Goal: Task Accomplishment & Management: Manage account settings

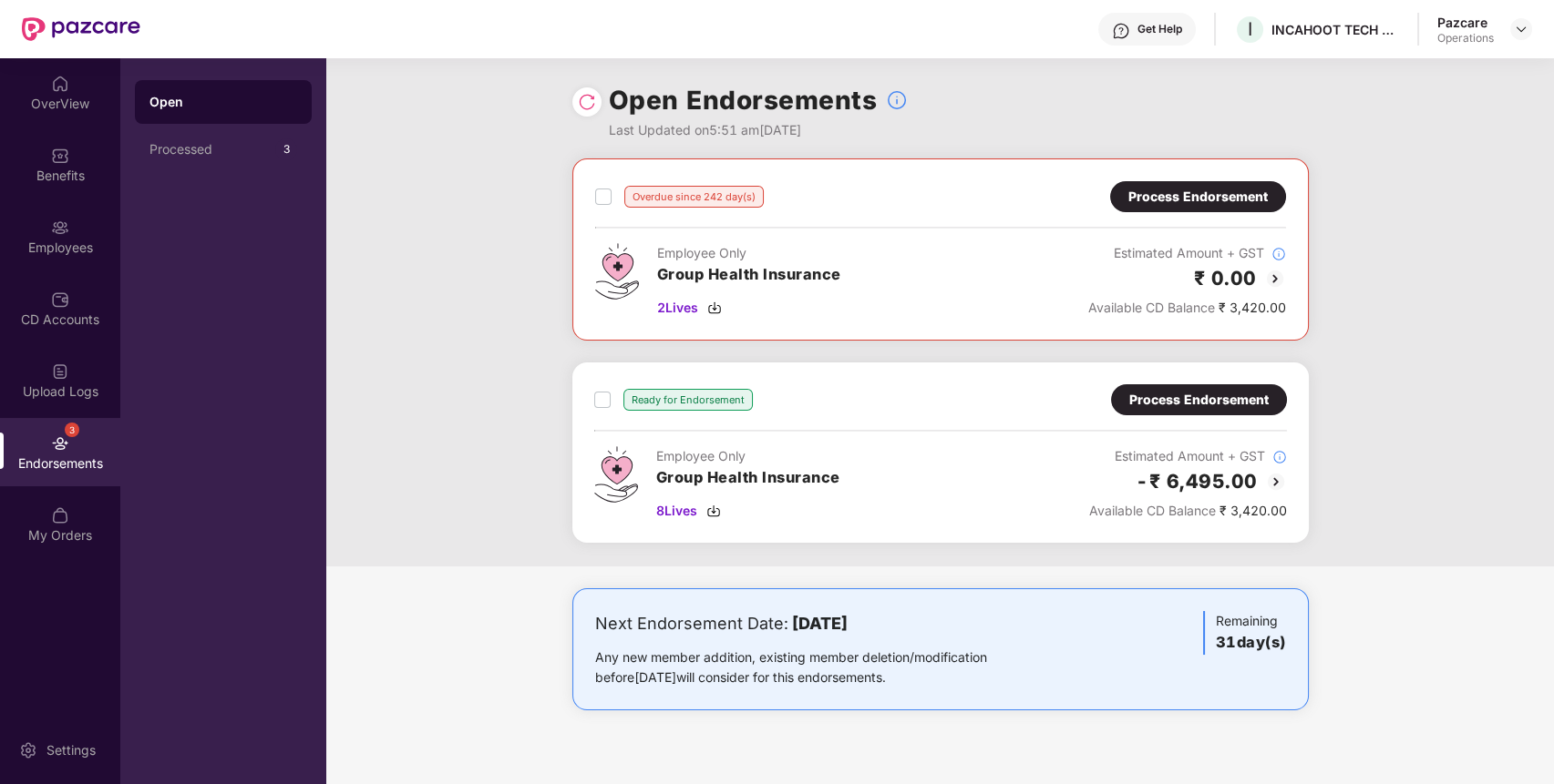
click at [1208, 397] on div "Process Endorsement" at bounding box center [1199, 399] width 140 height 20
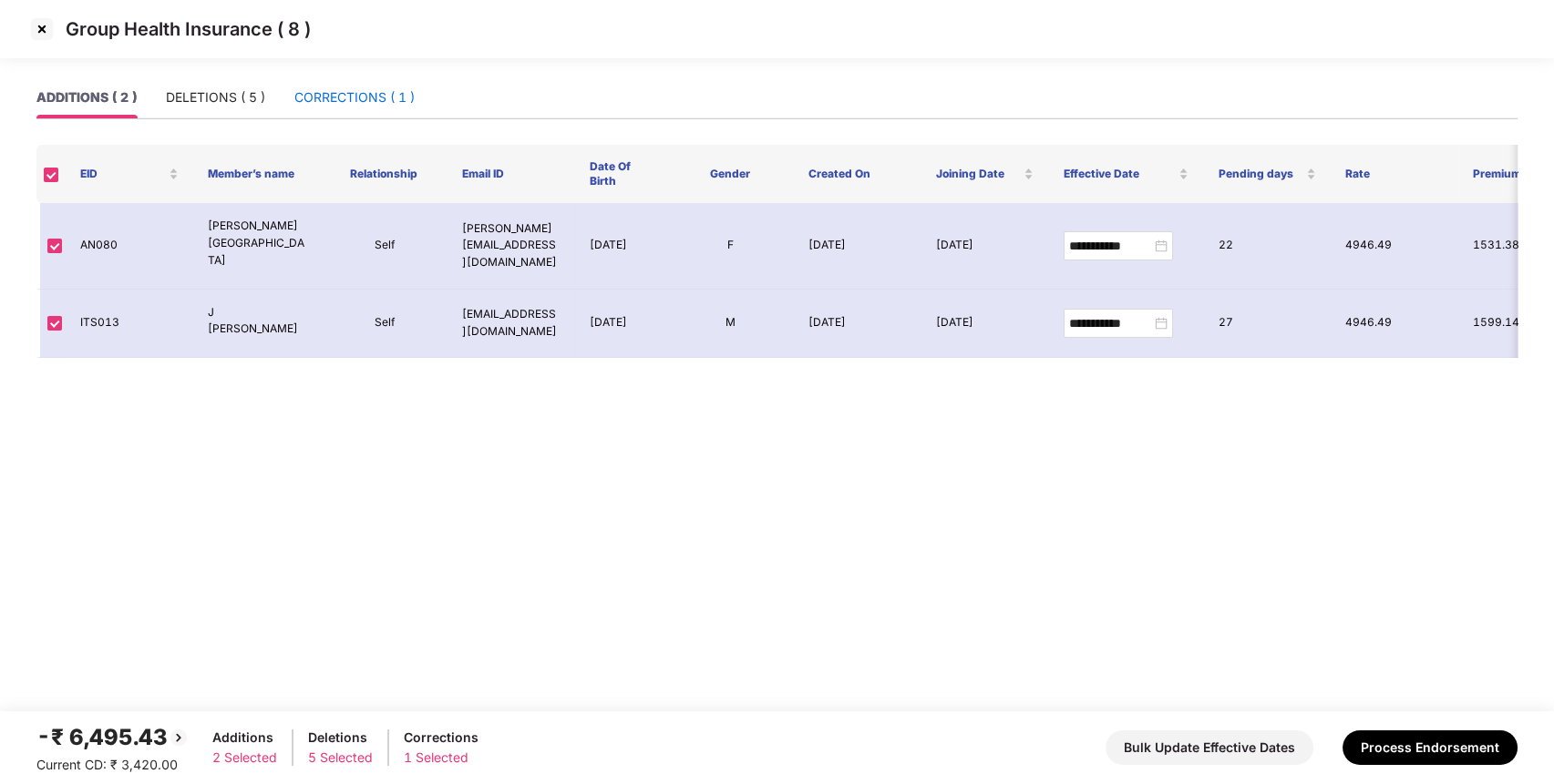
click at [346, 88] on div "CORRECTIONS ( 1 )" at bounding box center [354, 97] width 120 height 20
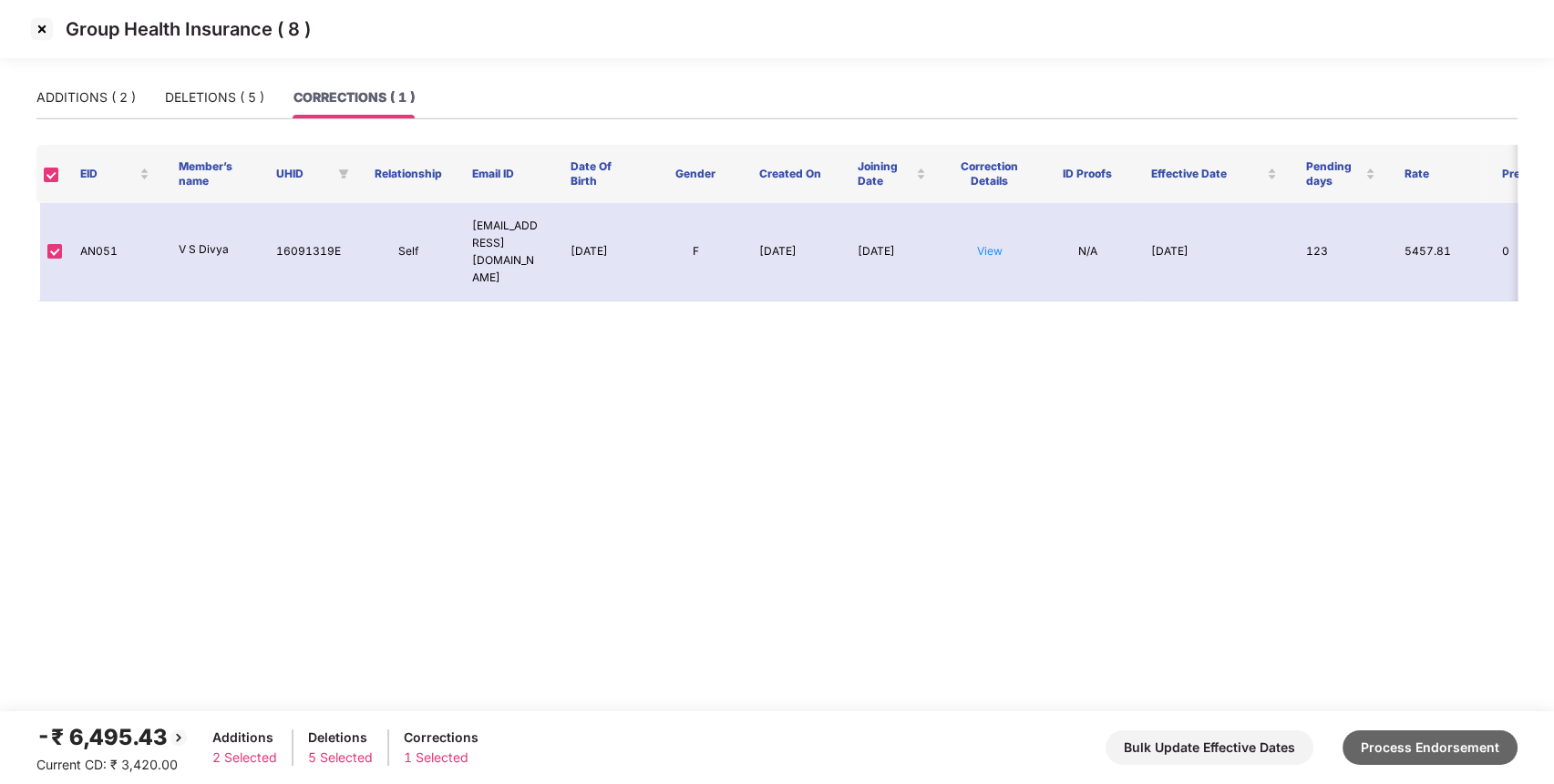
click at [1413, 746] on button "Process Endorsement" at bounding box center [1429, 748] width 175 height 35
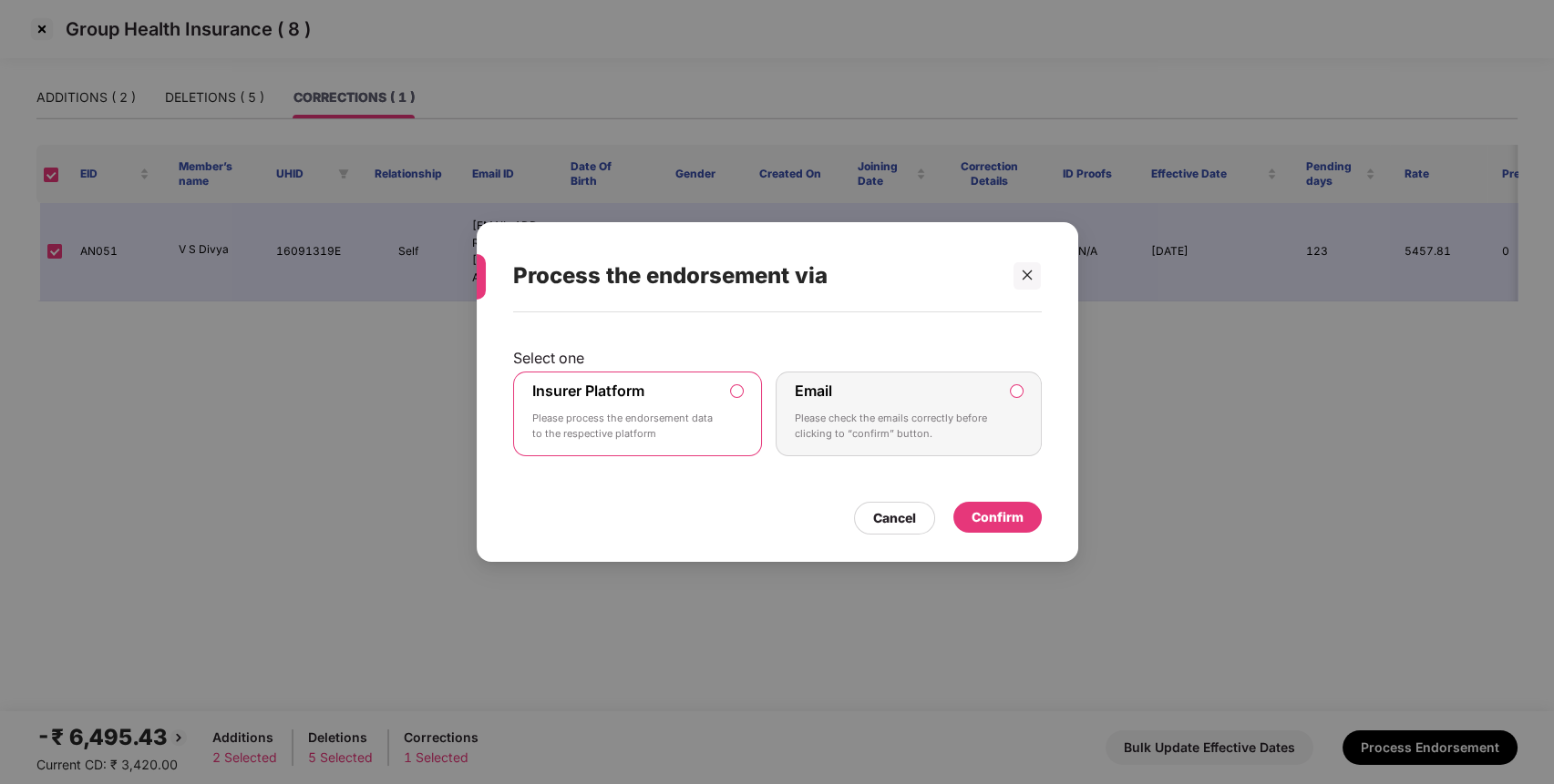
click at [1006, 505] on div "Confirm" at bounding box center [997, 517] width 89 height 31
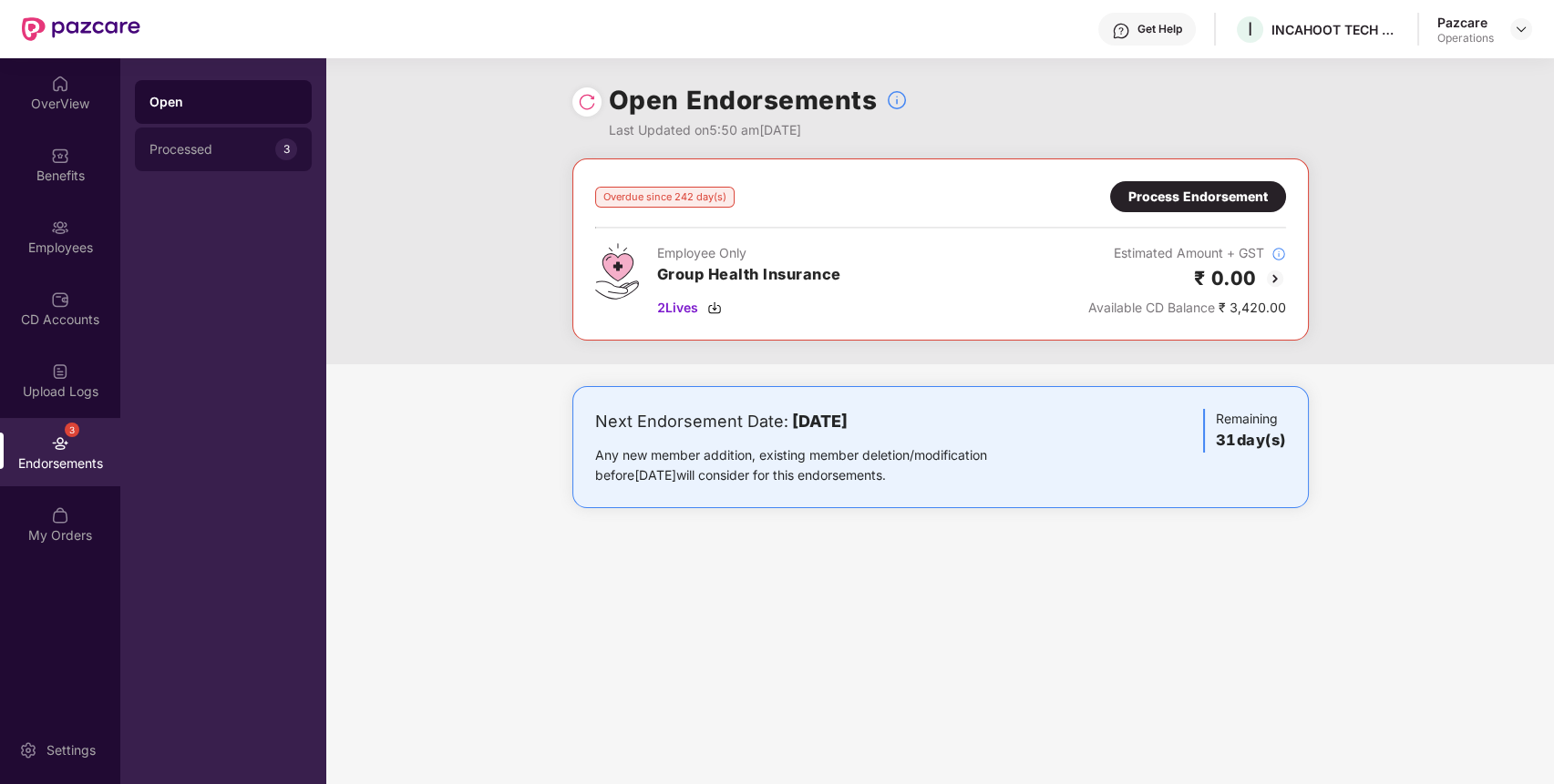
click at [203, 151] on div "Processed" at bounding box center [211, 149] width 125 height 14
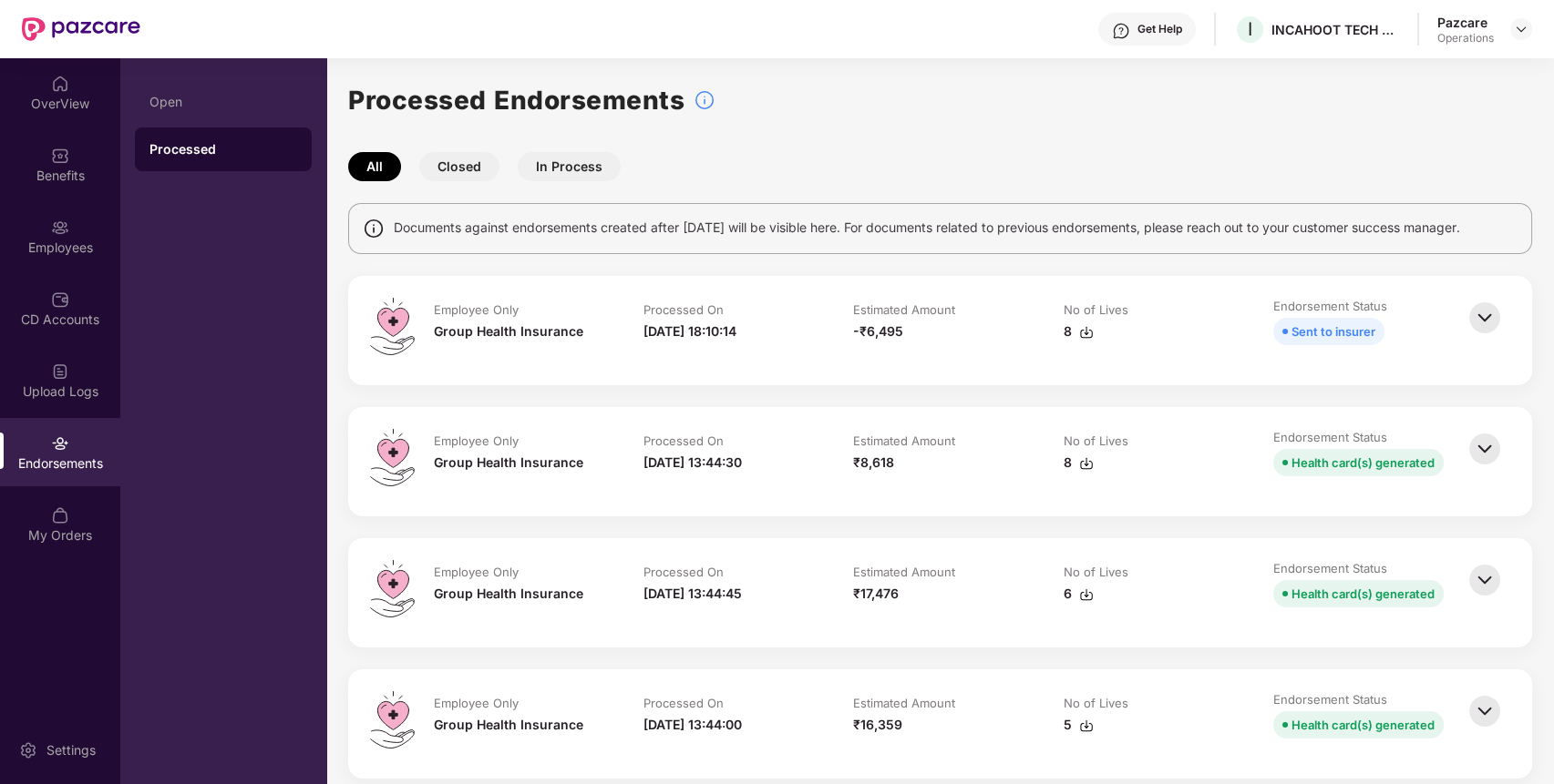
click at [1081, 329] on img at bounding box center [1085, 332] width 14 height 14
click at [1515, 36] on img at bounding box center [1520, 28] width 14 height 14
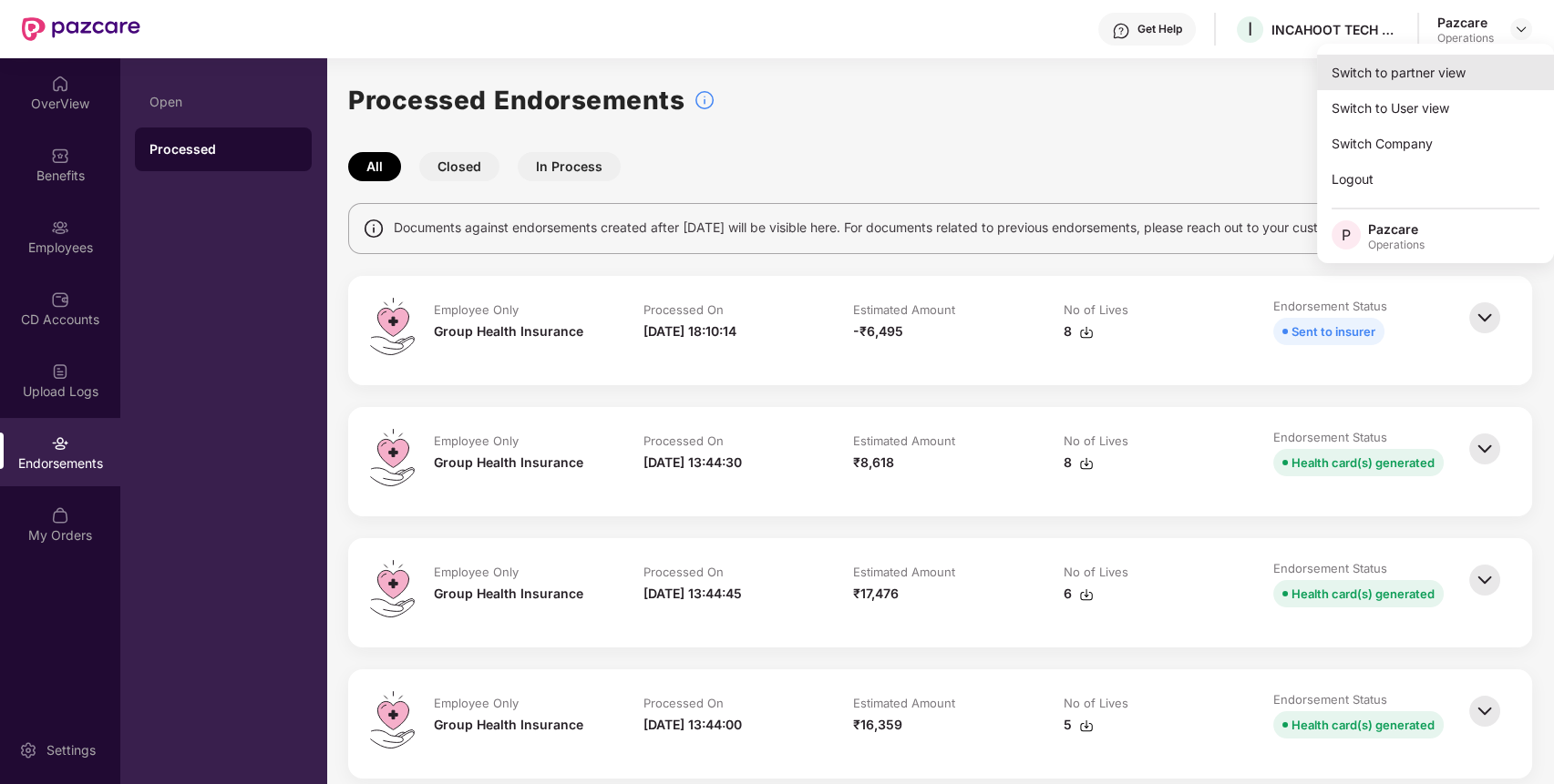
click at [1396, 75] on div "Switch to partner view" at bounding box center [1434, 73] width 237 height 36
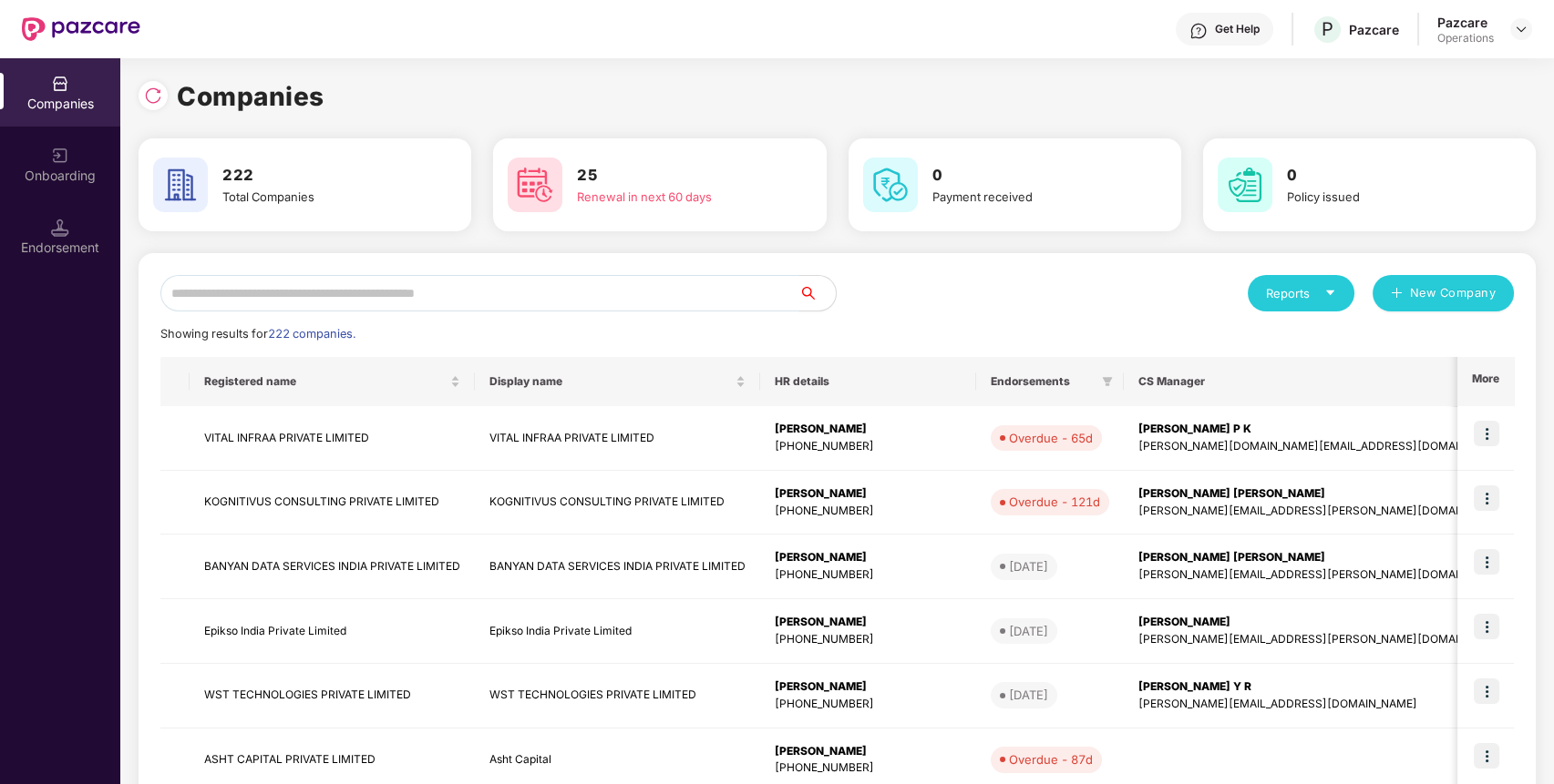
click at [564, 278] on input "text" at bounding box center [479, 293] width 639 height 37
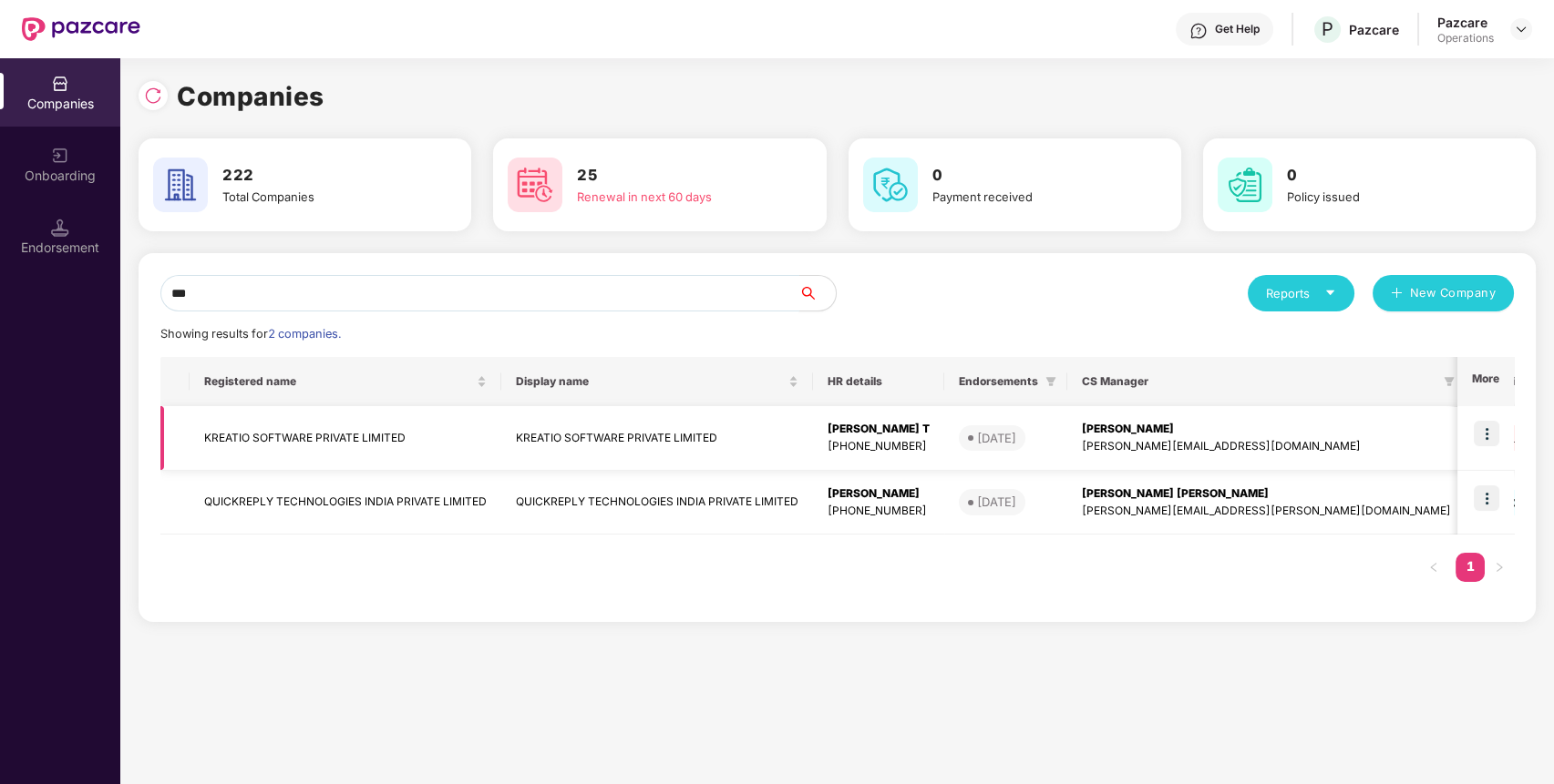
type input "***"
click at [372, 434] on td "KREATIO SOFTWARE PRIVATE LIMITED" at bounding box center [345, 439] width 311 height 65
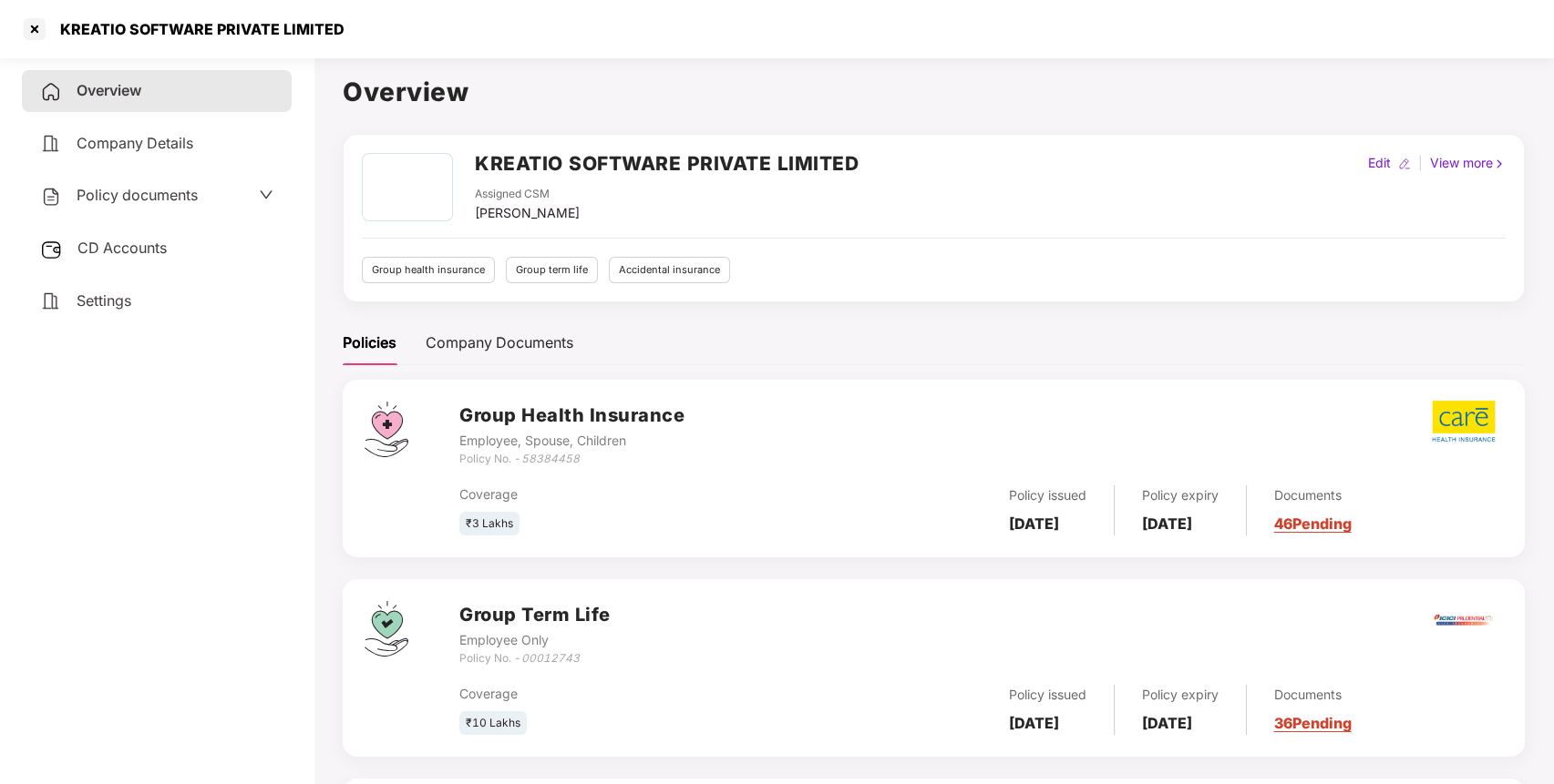
click at [77, 27] on div "KREATIO SOFTWARE PRIVATE LIMITED" at bounding box center [196, 28] width 295 height 18
copy div "KREATIO SOFTWARE PRIVATE LIMITED"
click at [22, 31] on div at bounding box center [34, 28] width 29 height 29
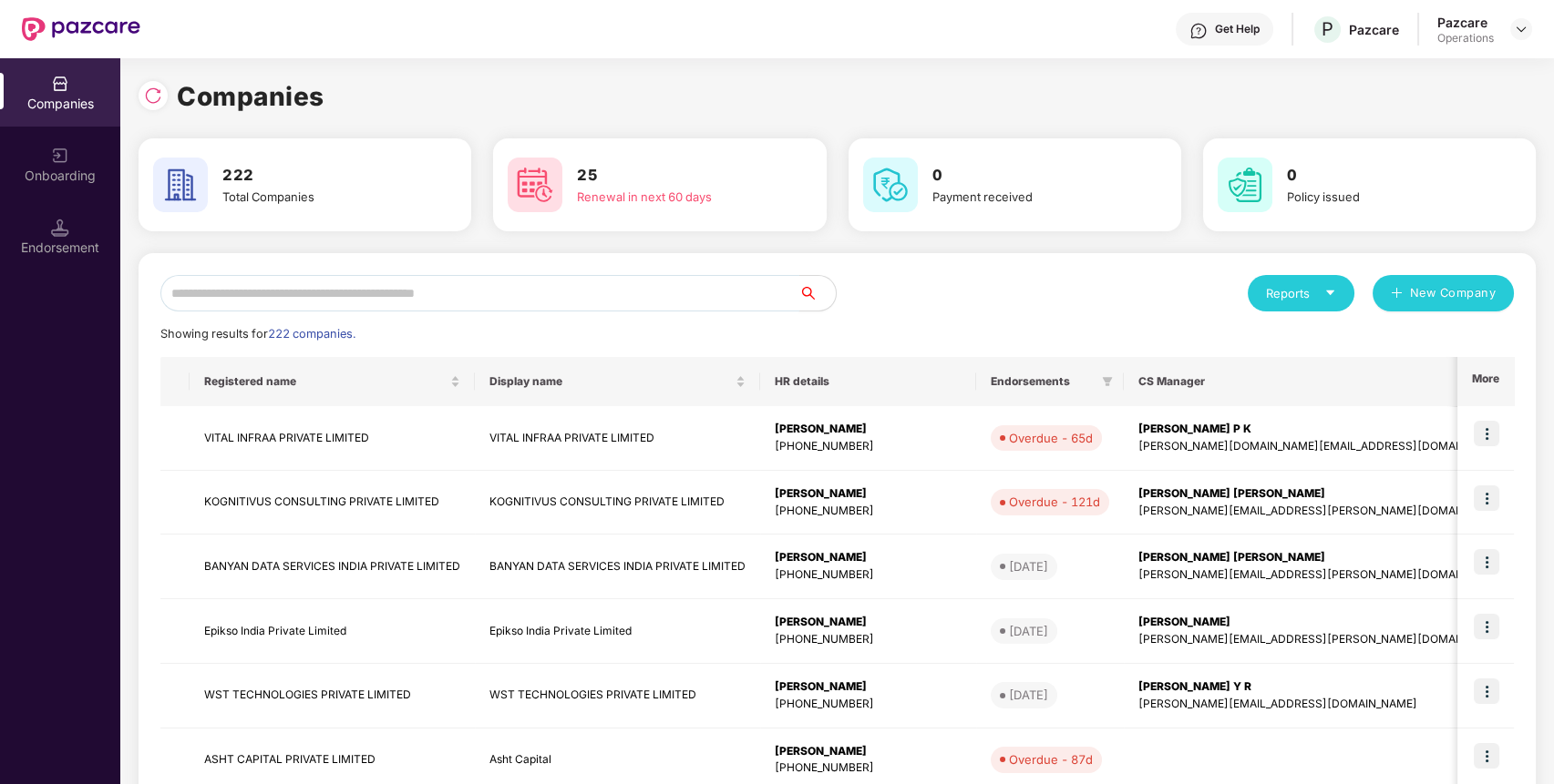
paste input "**********"
click at [401, 300] on input "text" at bounding box center [479, 293] width 639 height 37
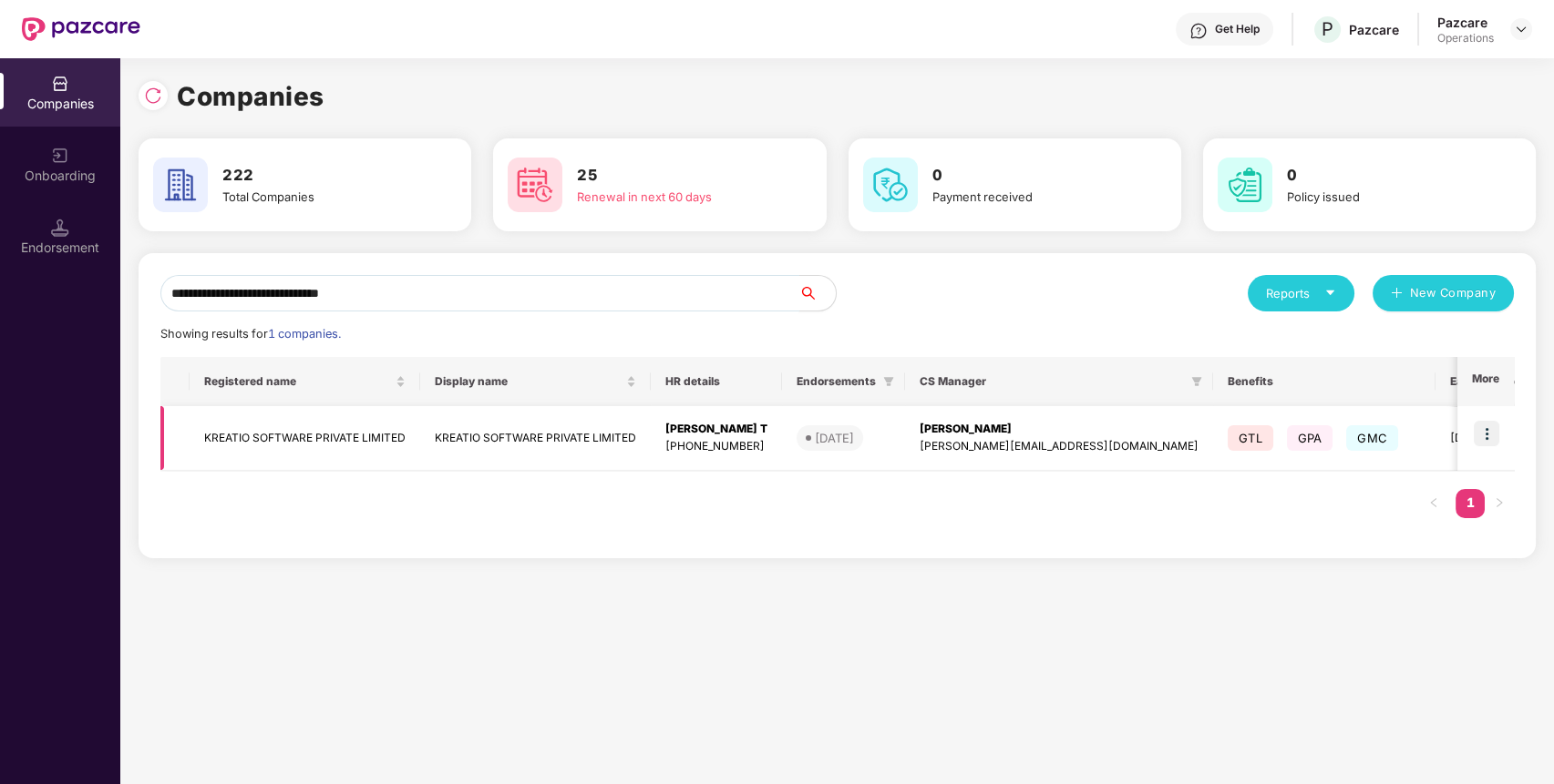
type input "**********"
click at [1492, 444] on img at bounding box center [1486, 433] width 25 height 25
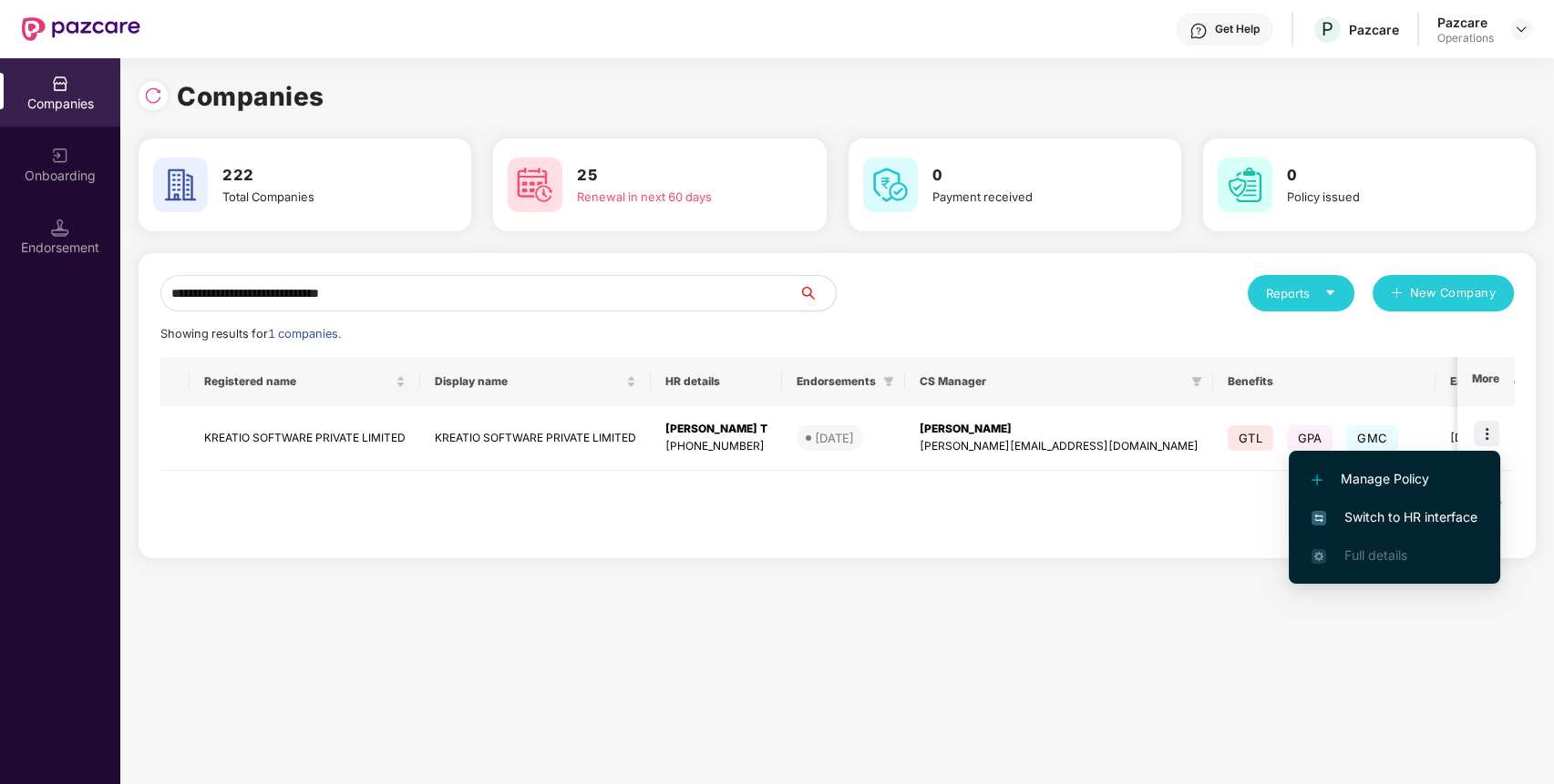
click at [1427, 510] on span "Switch to HR interface" at bounding box center [1395, 517] width 166 height 20
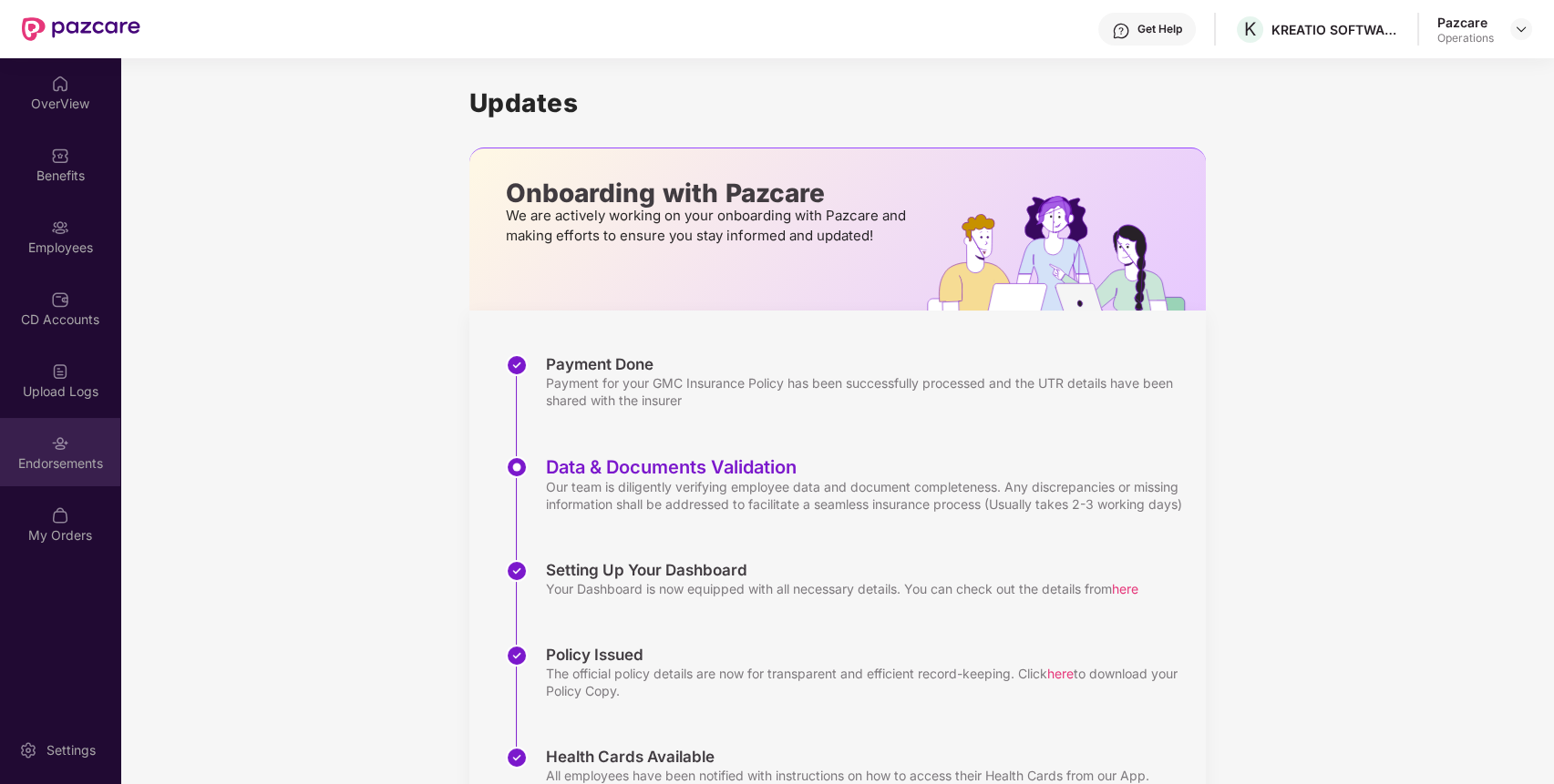
click at [95, 438] on div "Endorsements" at bounding box center [59, 452] width 120 height 68
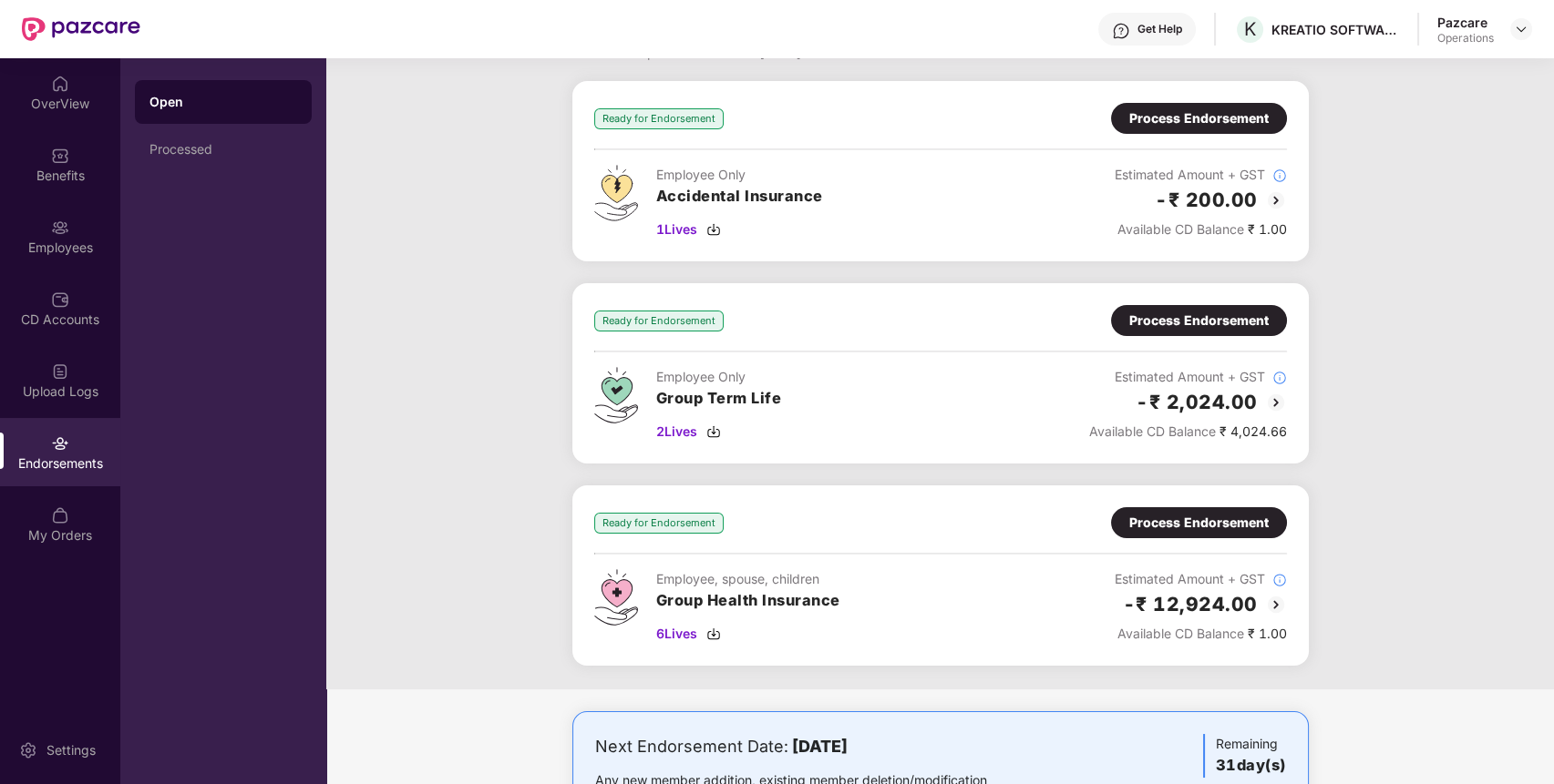
scroll to position [92, 0]
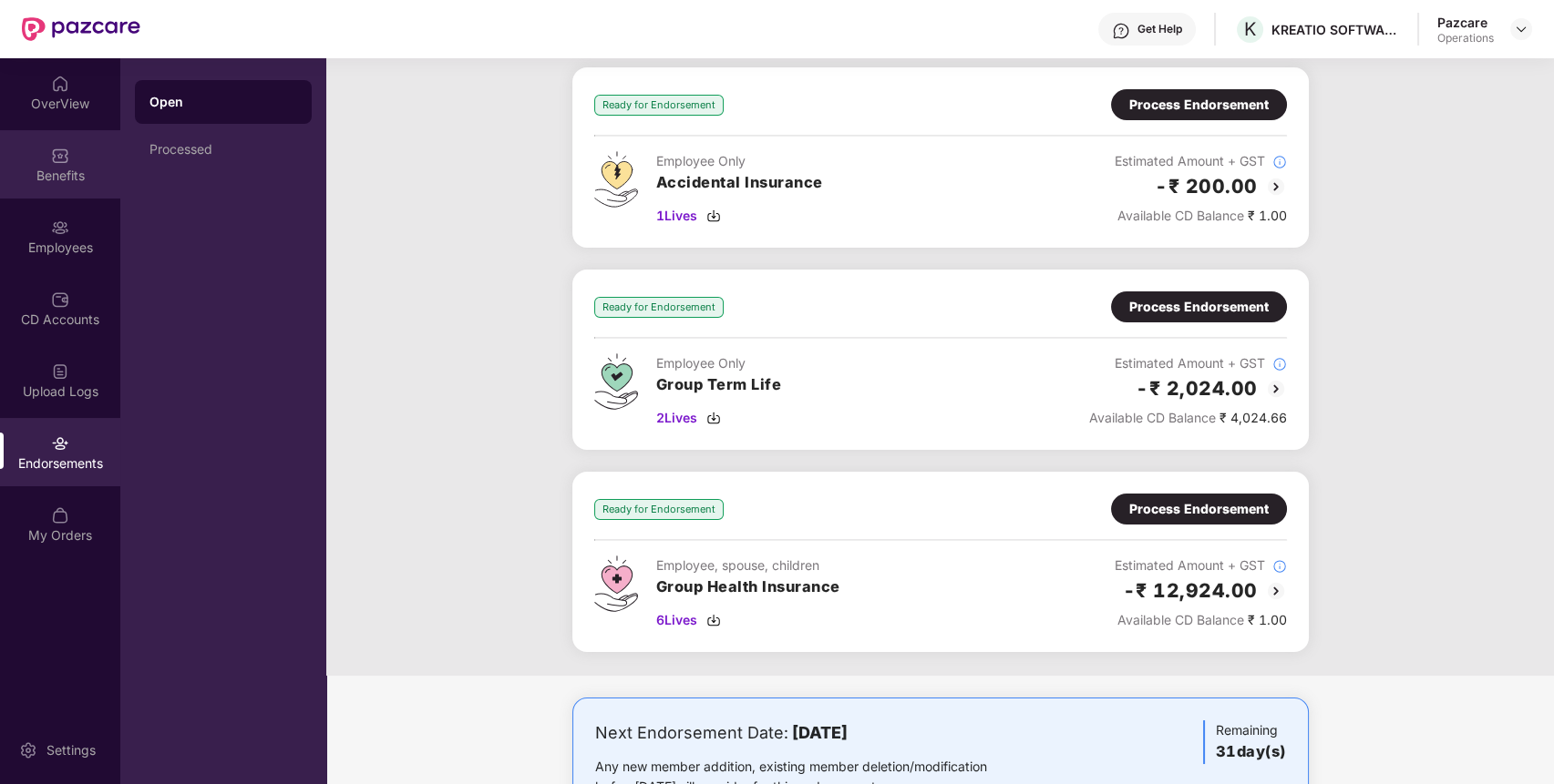
click at [54, 157] on img at bounding box center [59, 155] width 18 height 18
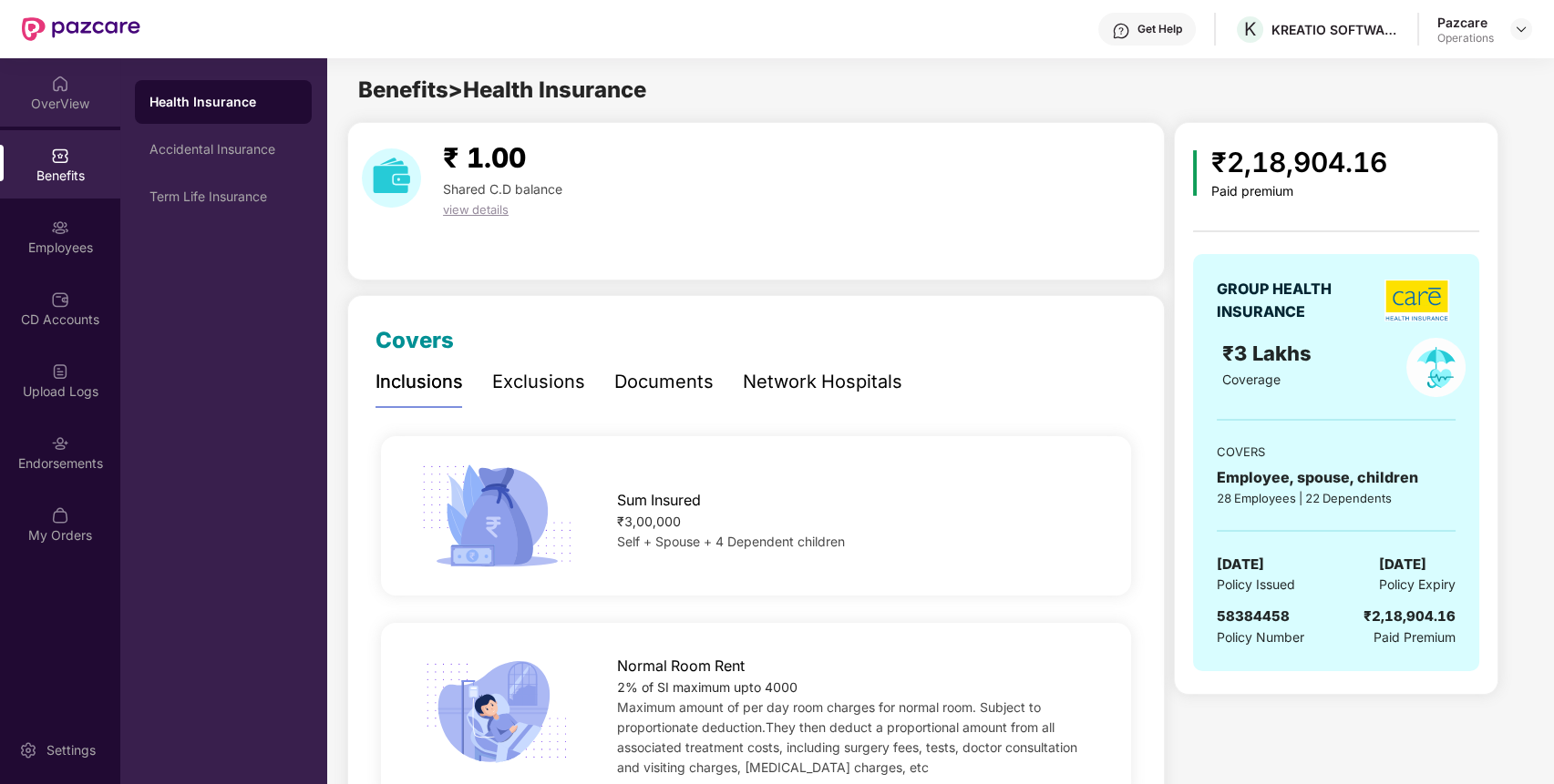
scroll to position [0, 0]
click at [84, 109] on div "OverView" at bounding box center [59, 103] width 120 height 18
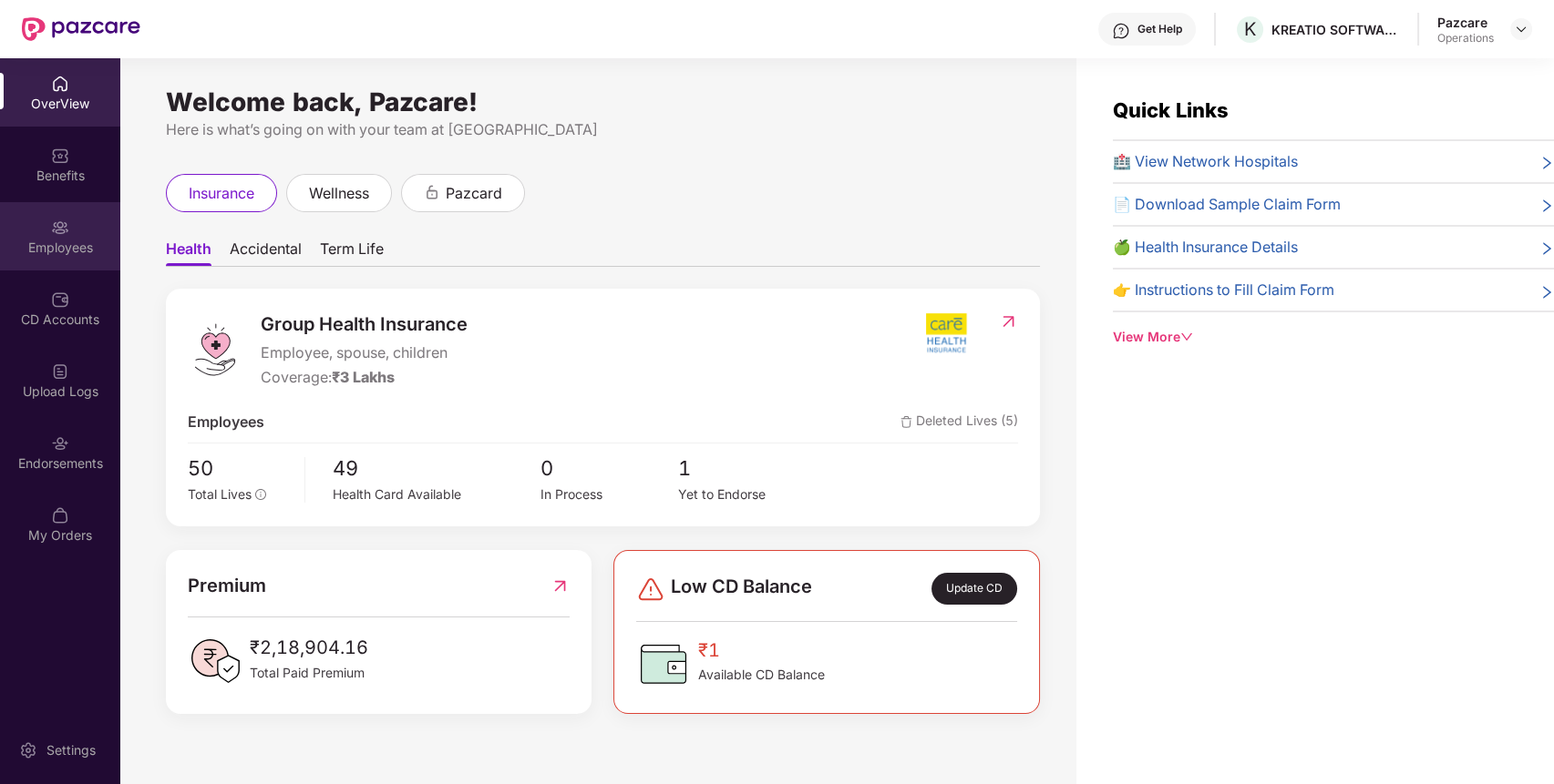
click at [63, 211] on div "Employees" at bounding box center [59, 236] width 120 height 68
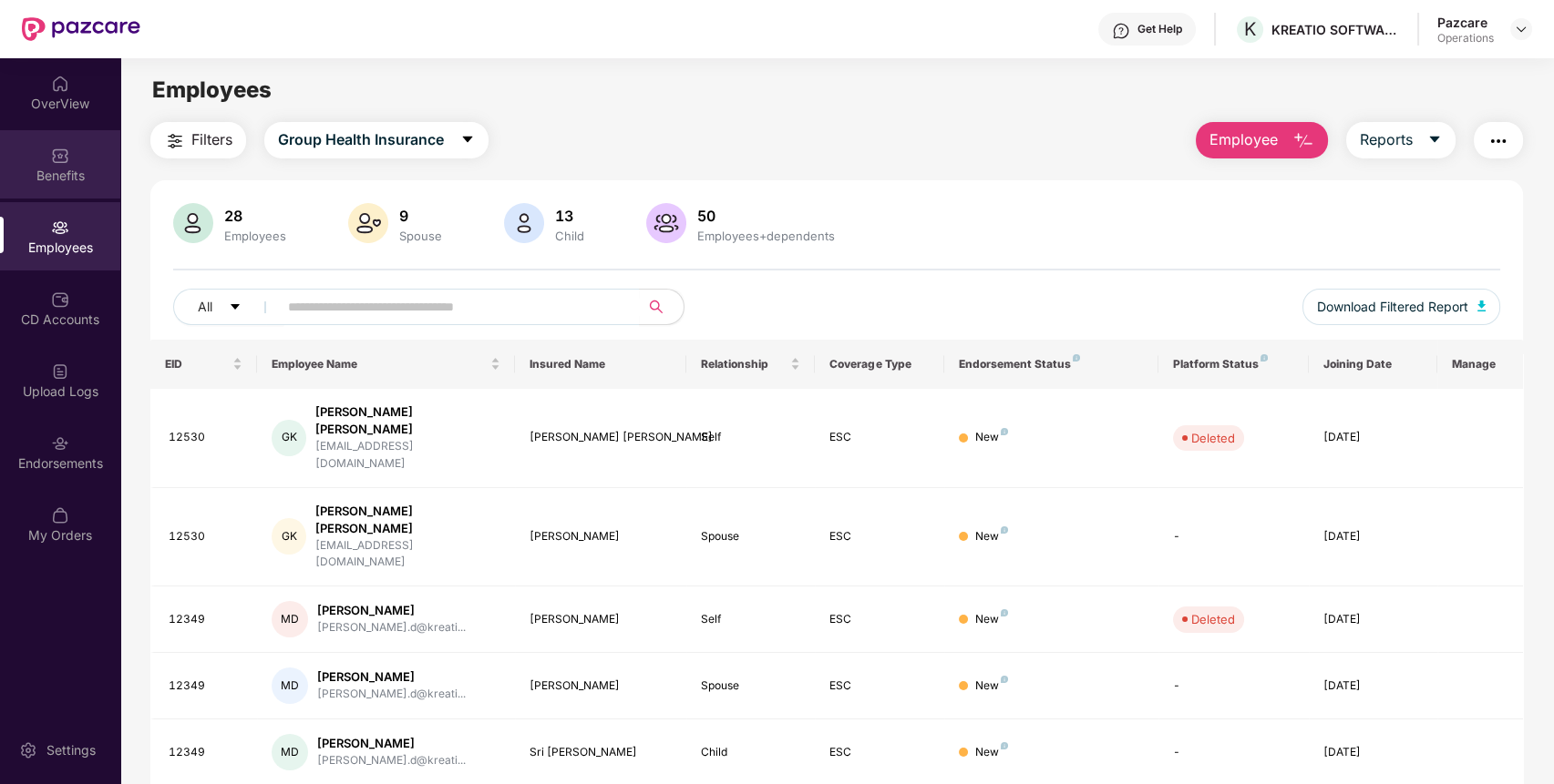
click at [67, 150] on img at bounding box center [59, 155] width 18 height 18
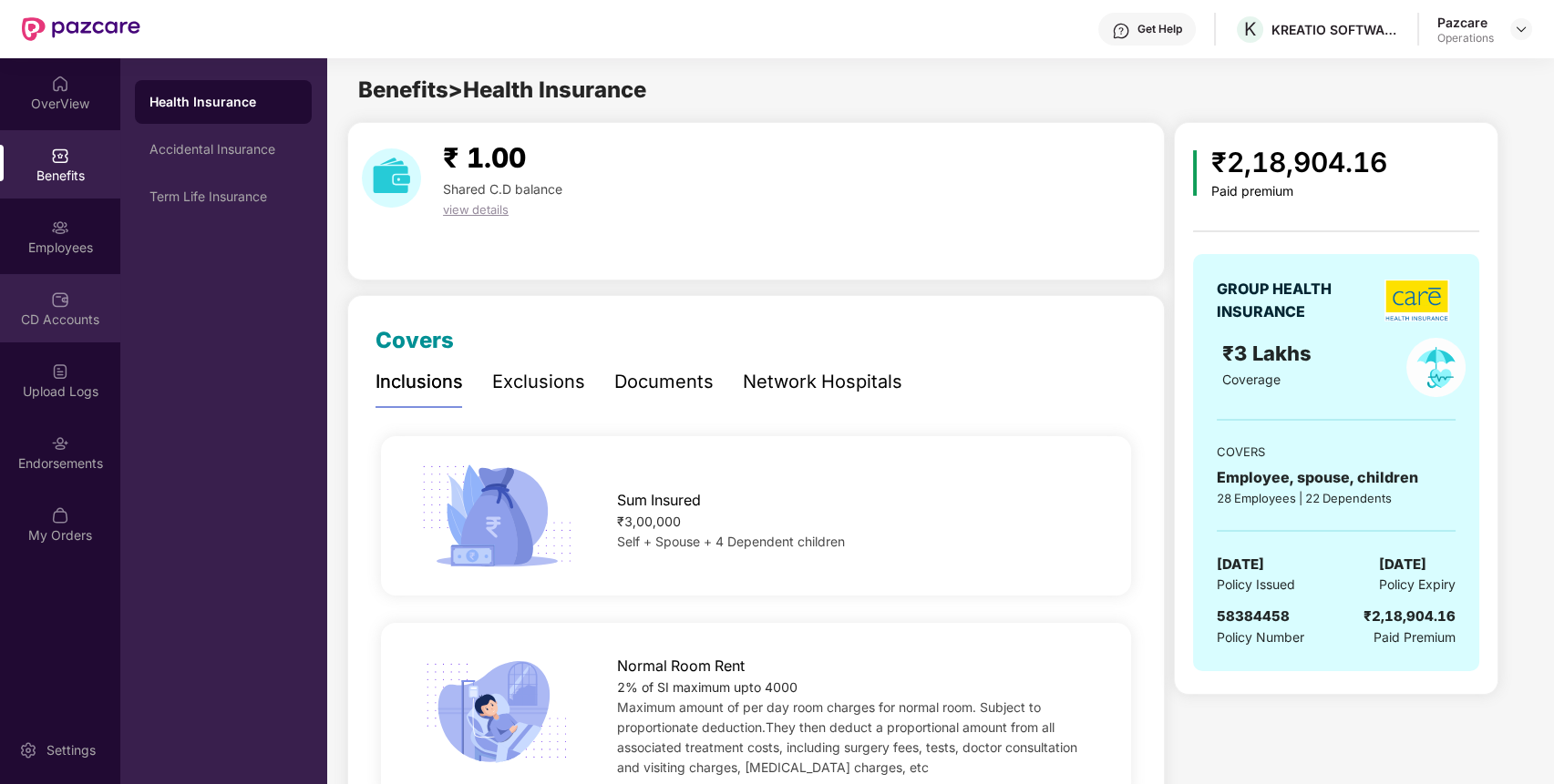
click at [64, 303] on img at bounding box center [59, 299] width 18 height 18
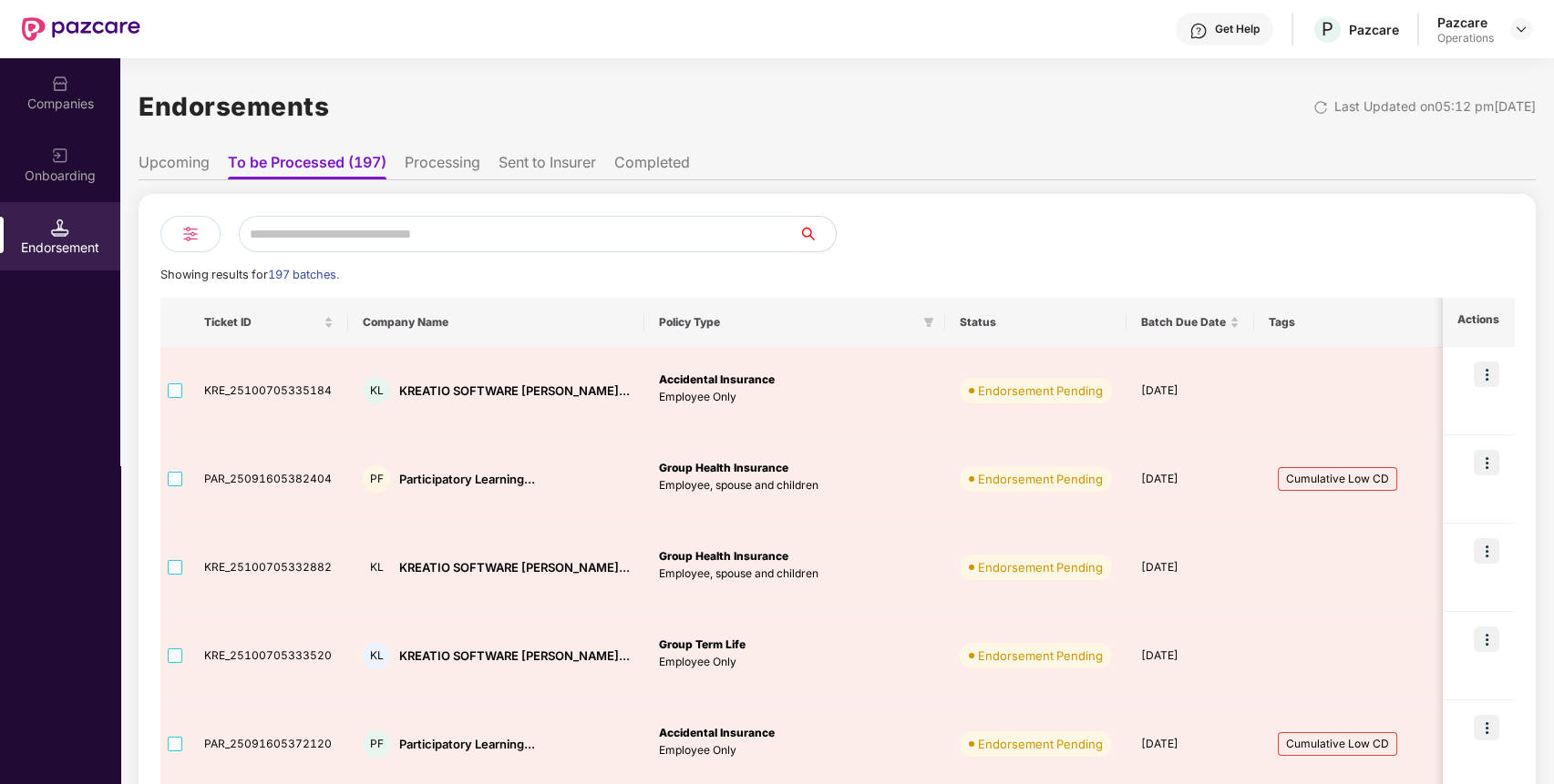
click at [190, 160] on li "Upcoming" at bounding box center [174, 166] width 71 height 26
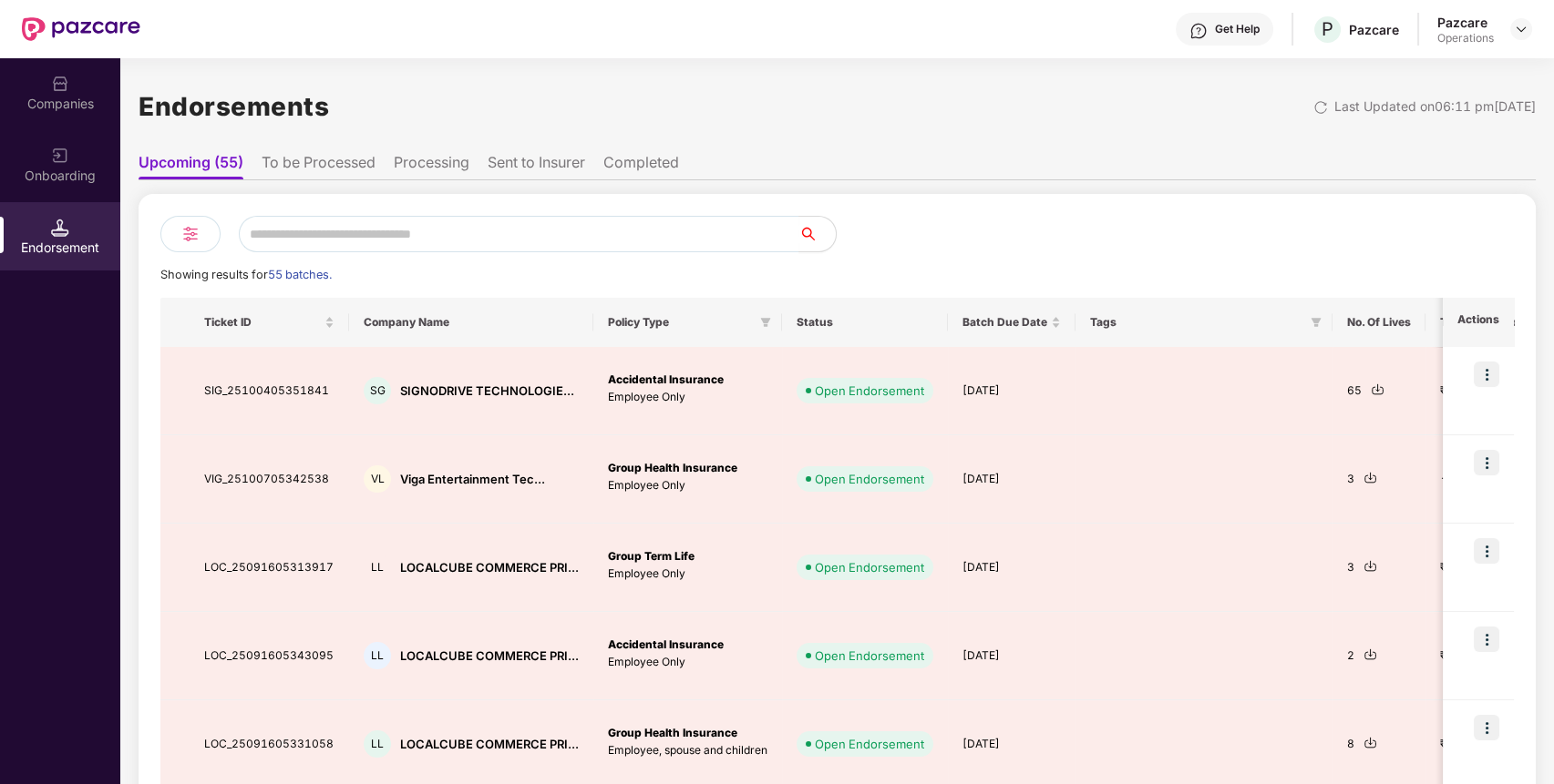
click at [263, 159] on li "To be Processed" at bounding box center [318, 166] width 114 height 26
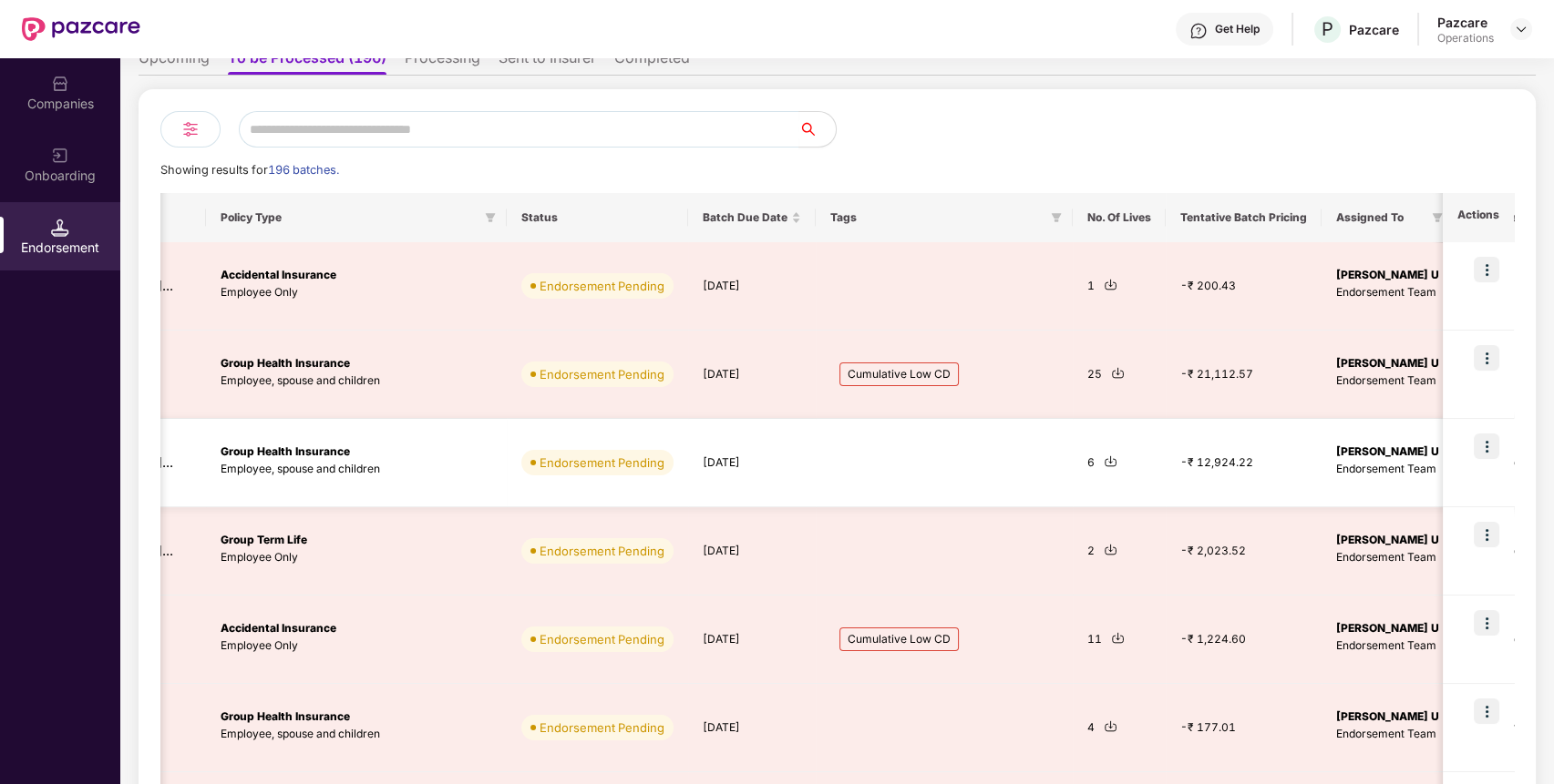
scroll to position [0, 460]
click at [961, 434] on div at bounding box center [940, 463] width 227 height 58
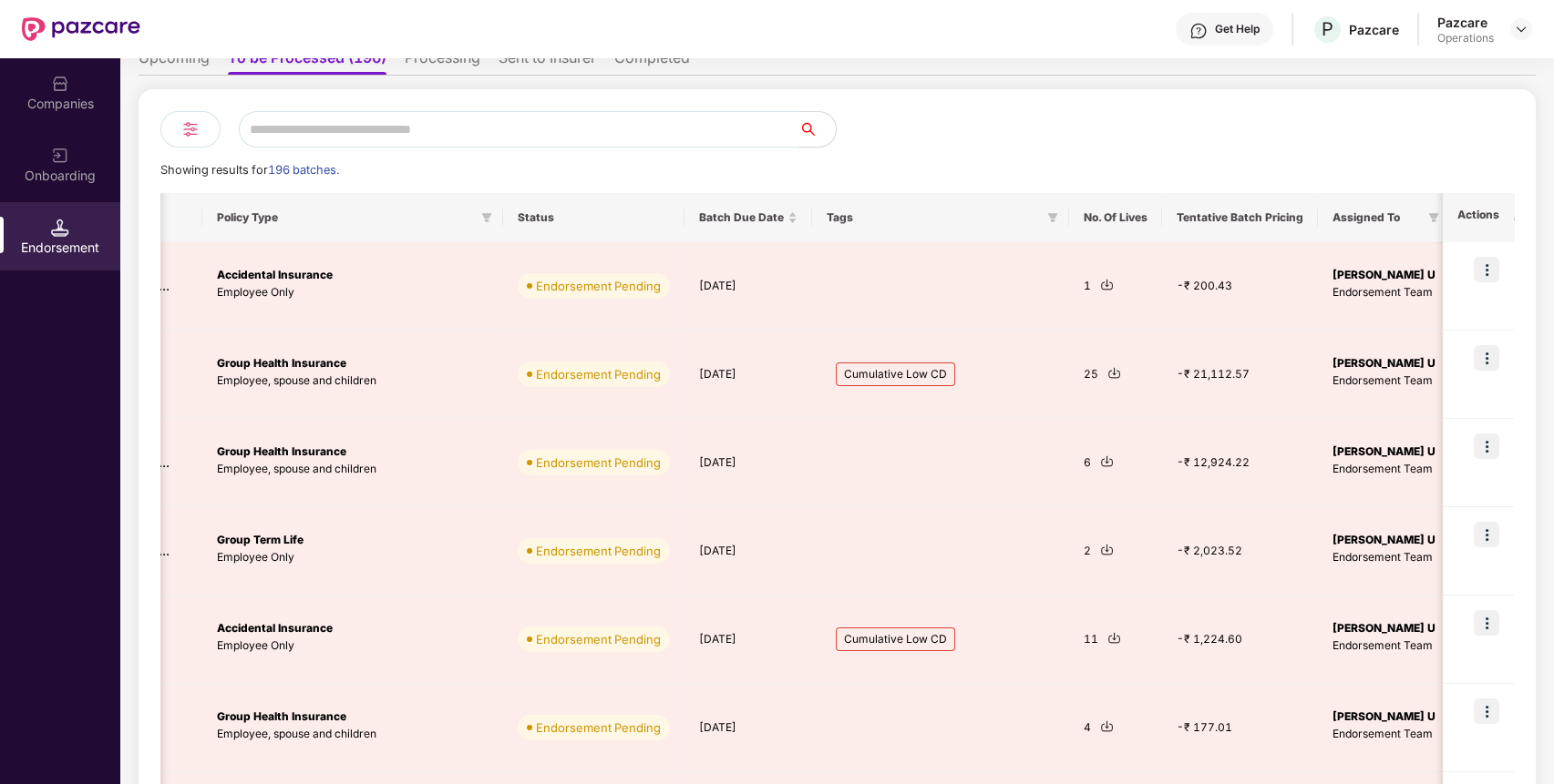
scroll to position [0, 0]
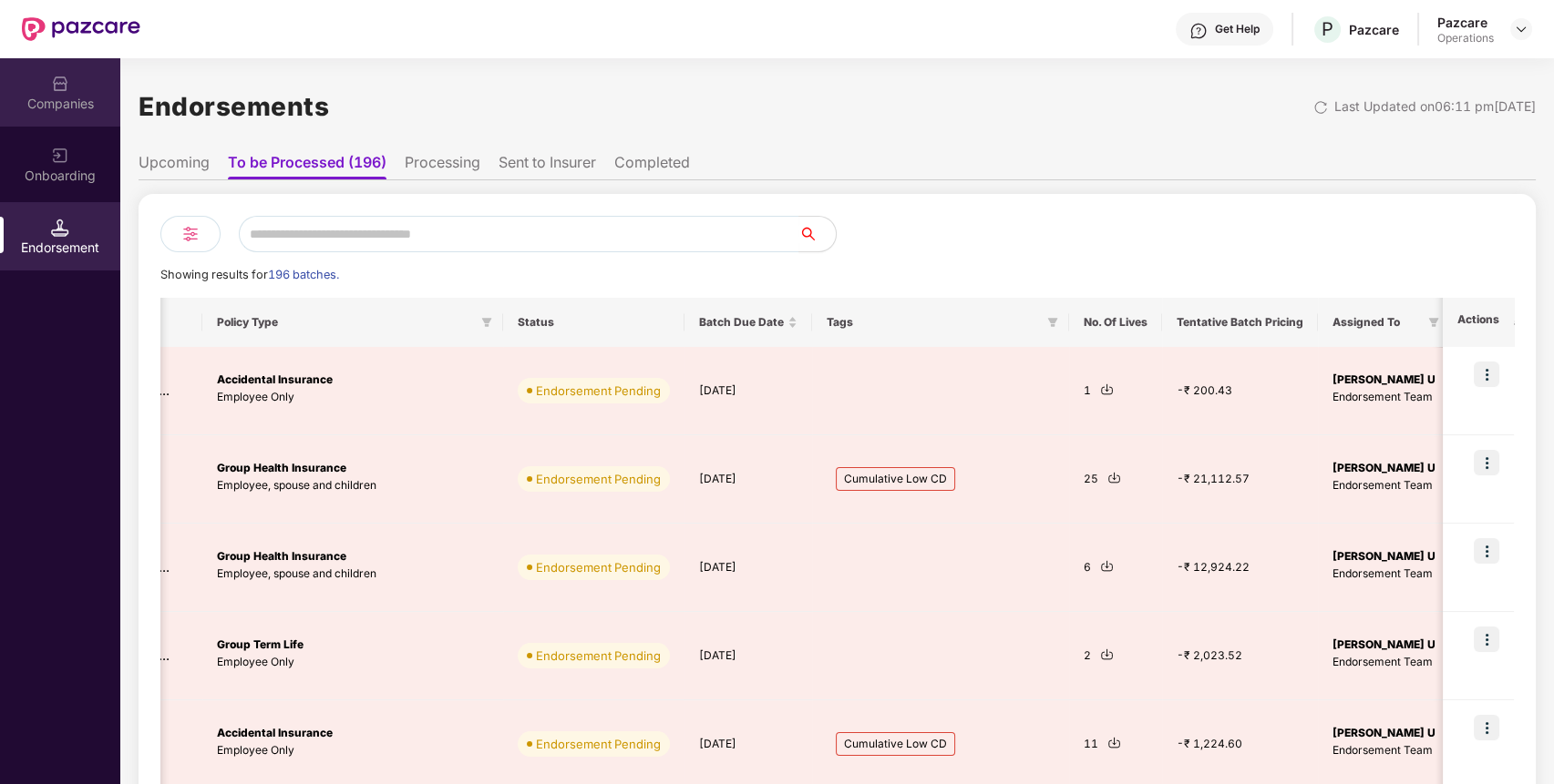
click at [82, 94] on div "Companies" at bounding box center [59, 103] width 120 height 18
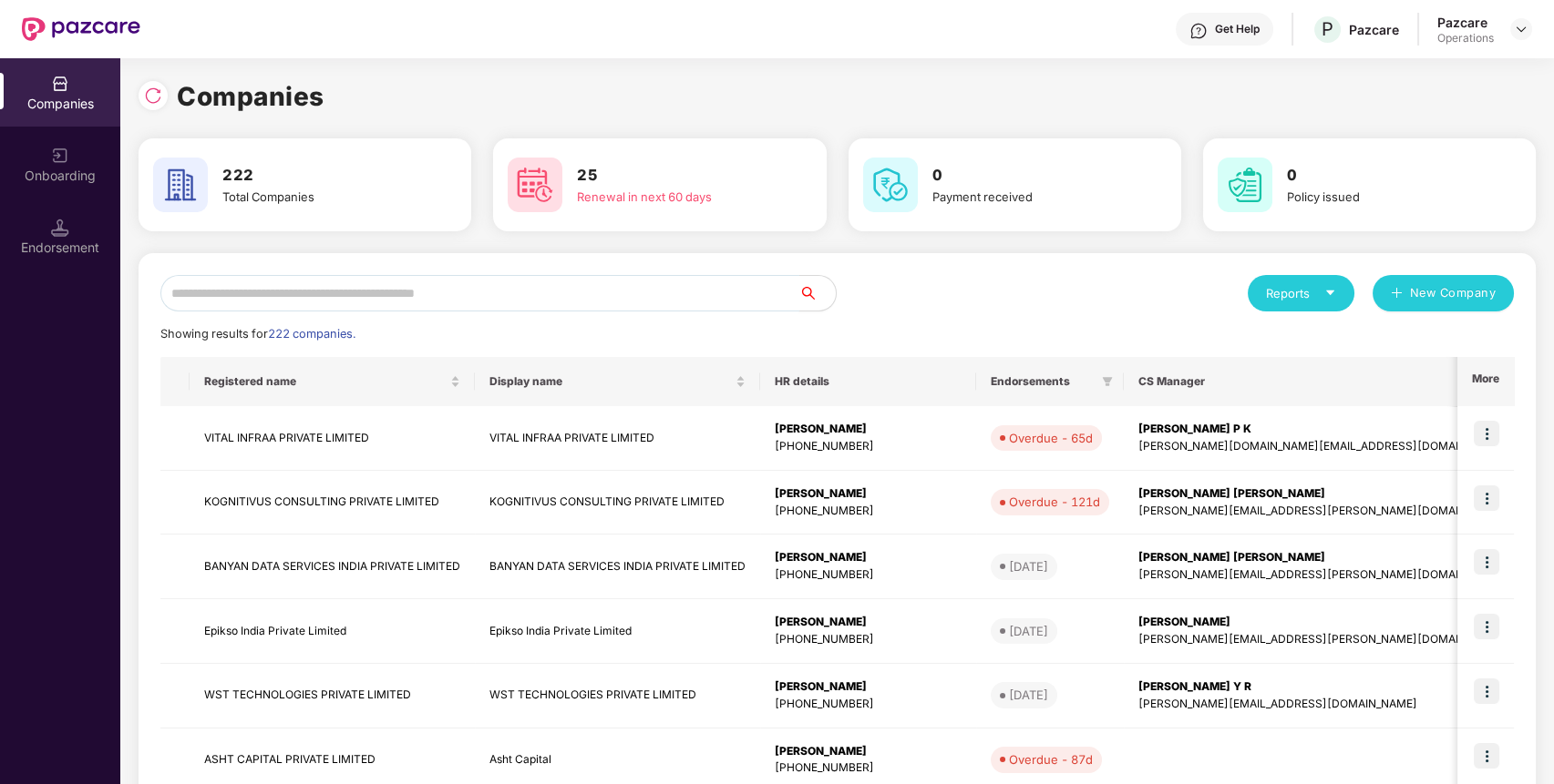
click at [342, 284] on input "text" at bounding box center [479, 293] width 639 height 37
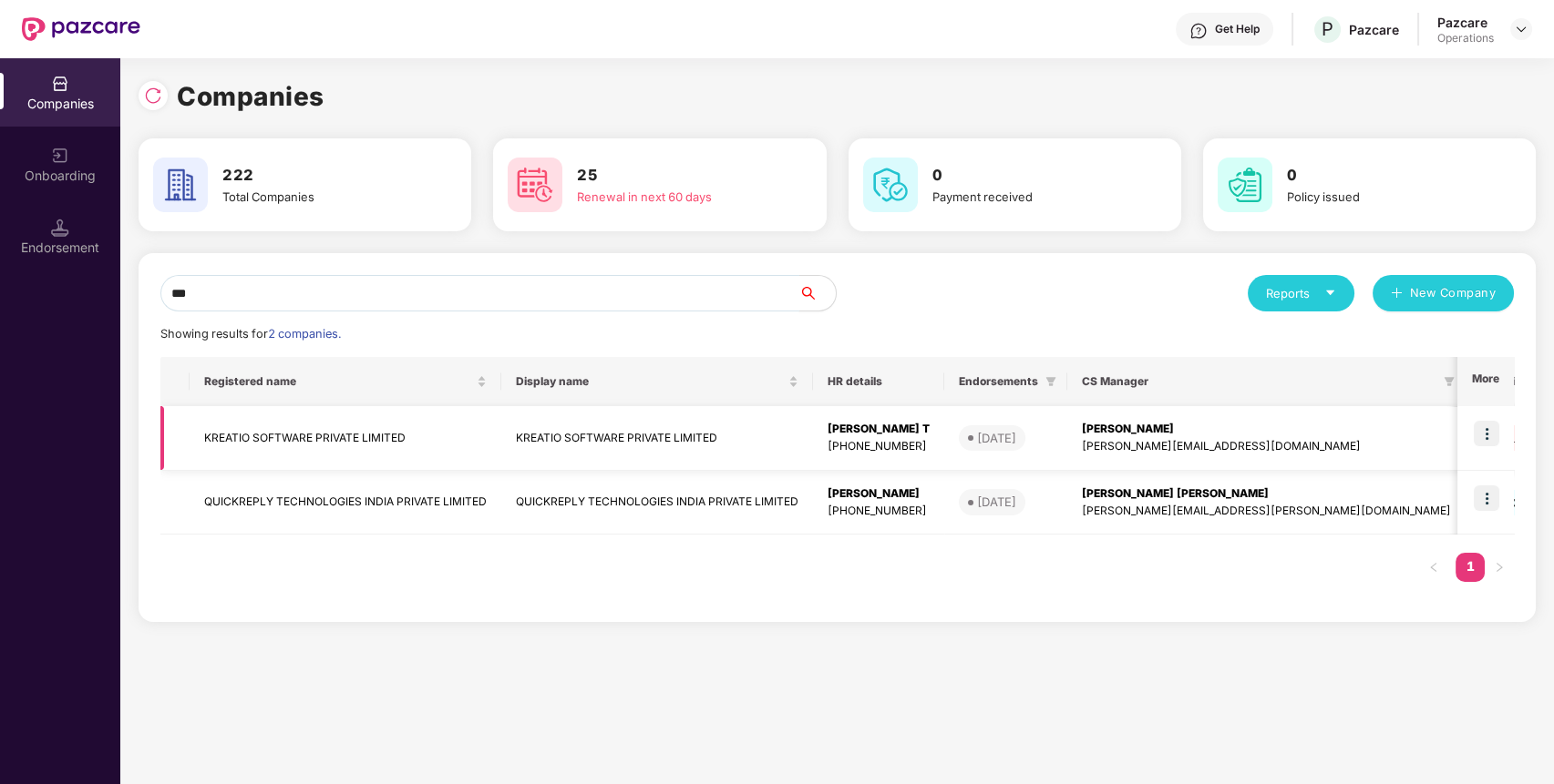
type input "***"
click at [1489, 423] on img at bounding box center [1486, 433] width 25 height 25
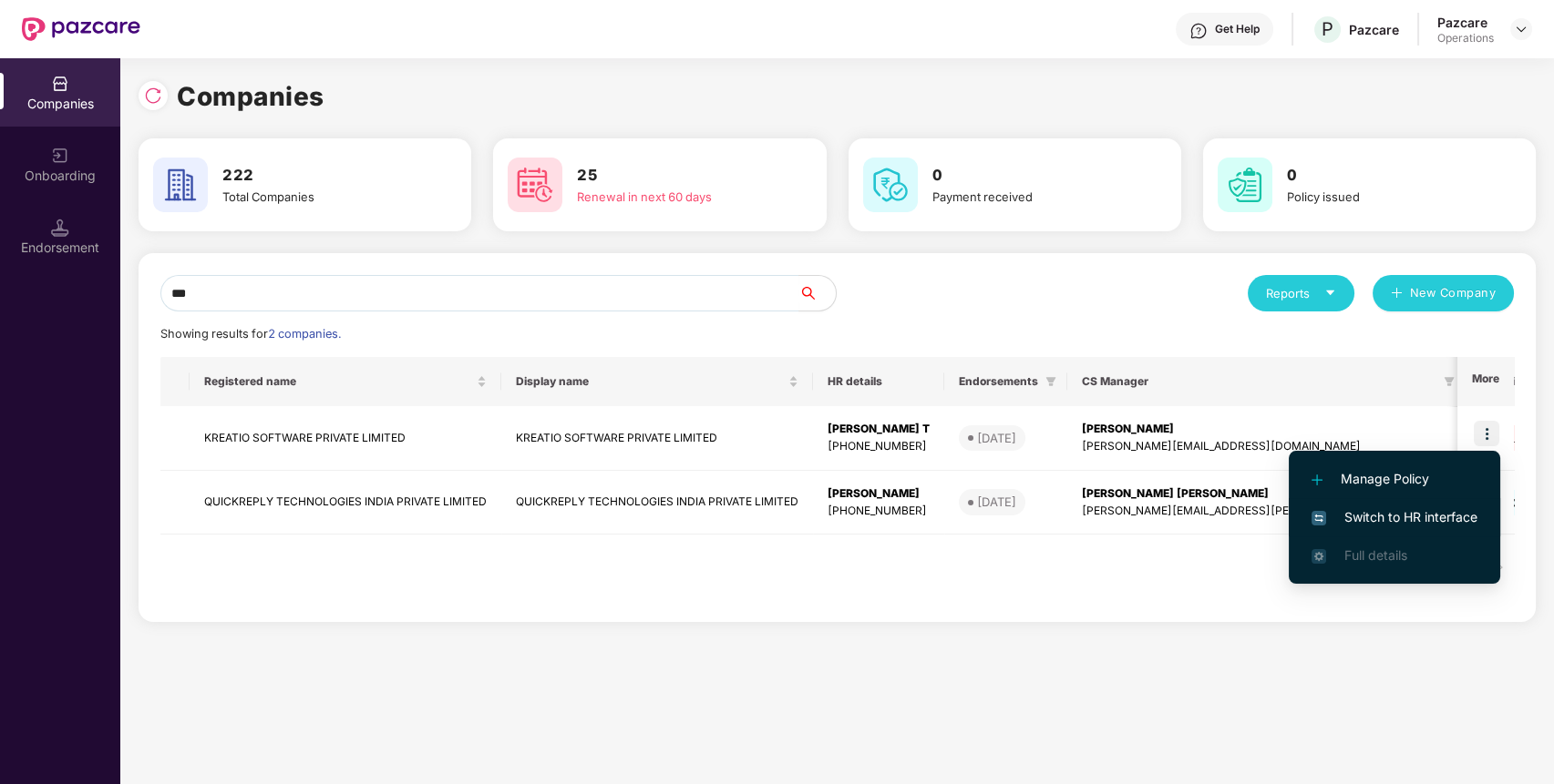
click at [1344, 518] on span "Switch to HR interface" at bounding box center [1395, 517] width 166 height 20
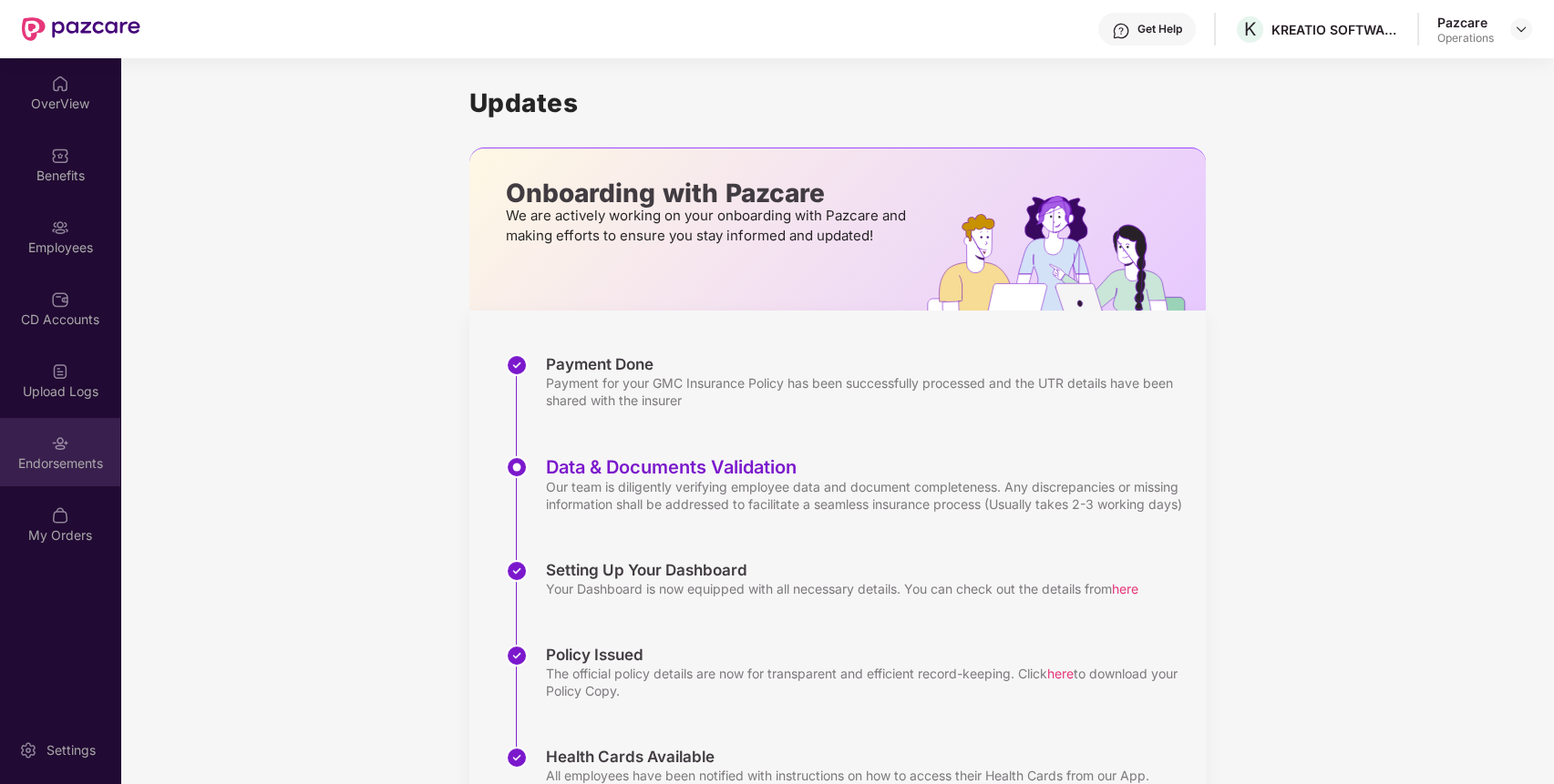
click at [66, 466] on div "Endorsements" at bounding box center [59, 463] width 120 height 18
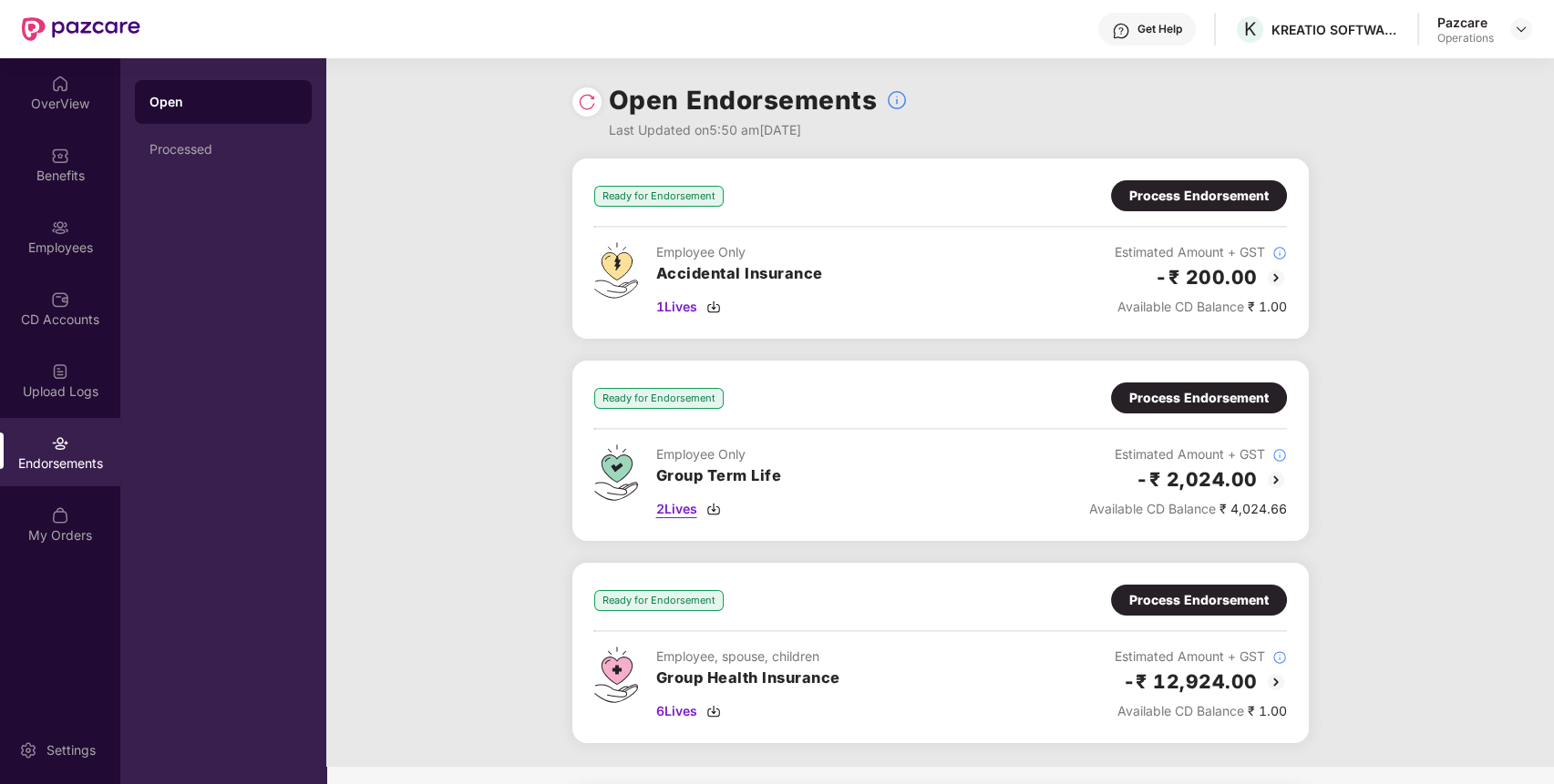
scroll to position [104, 0]
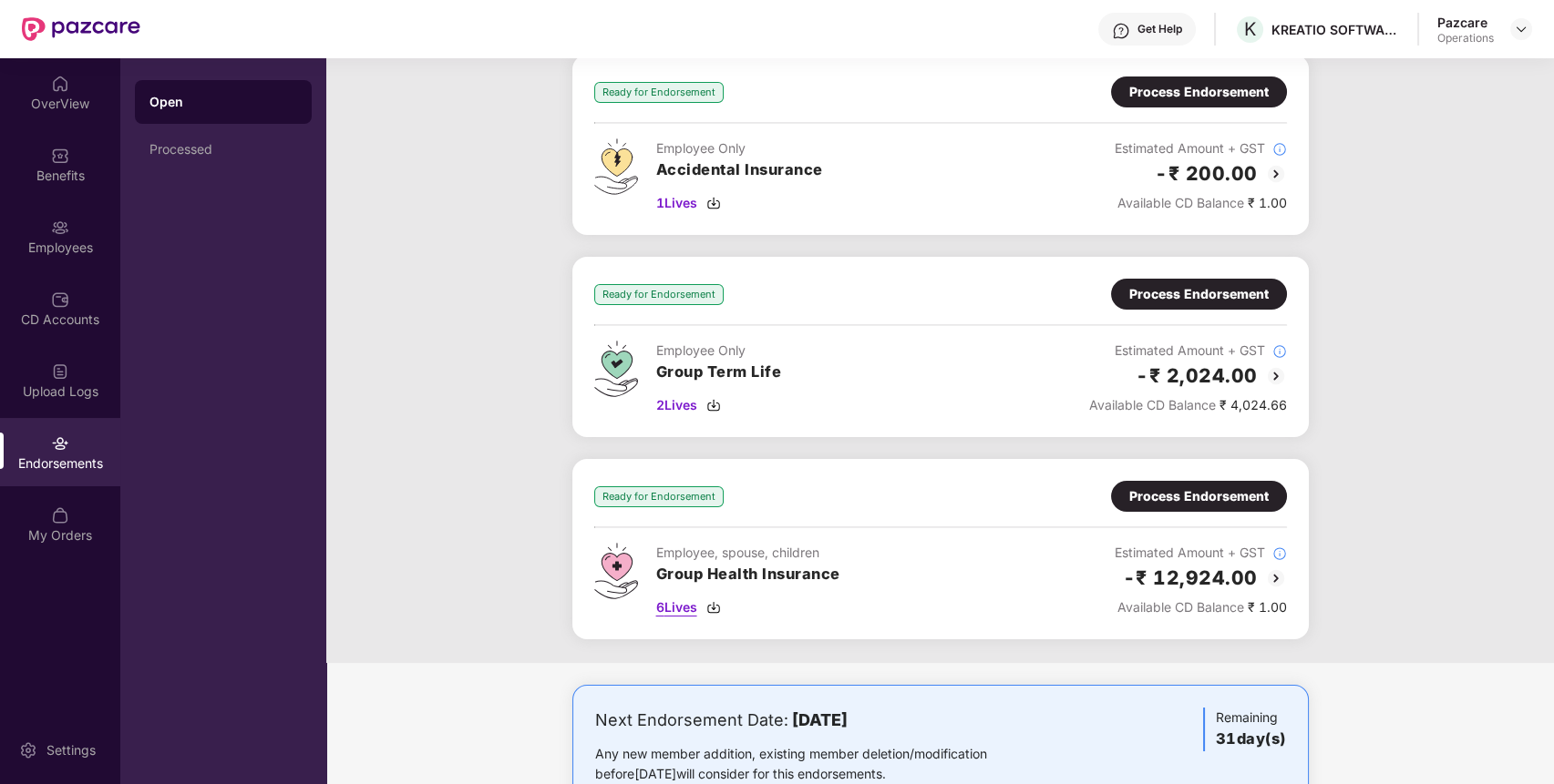
click at [718, 605] on img at bounding box center [712, 607] width 14 height 14
click at [710, 201] on img at bounding box center [712, 203] width 14 height 14
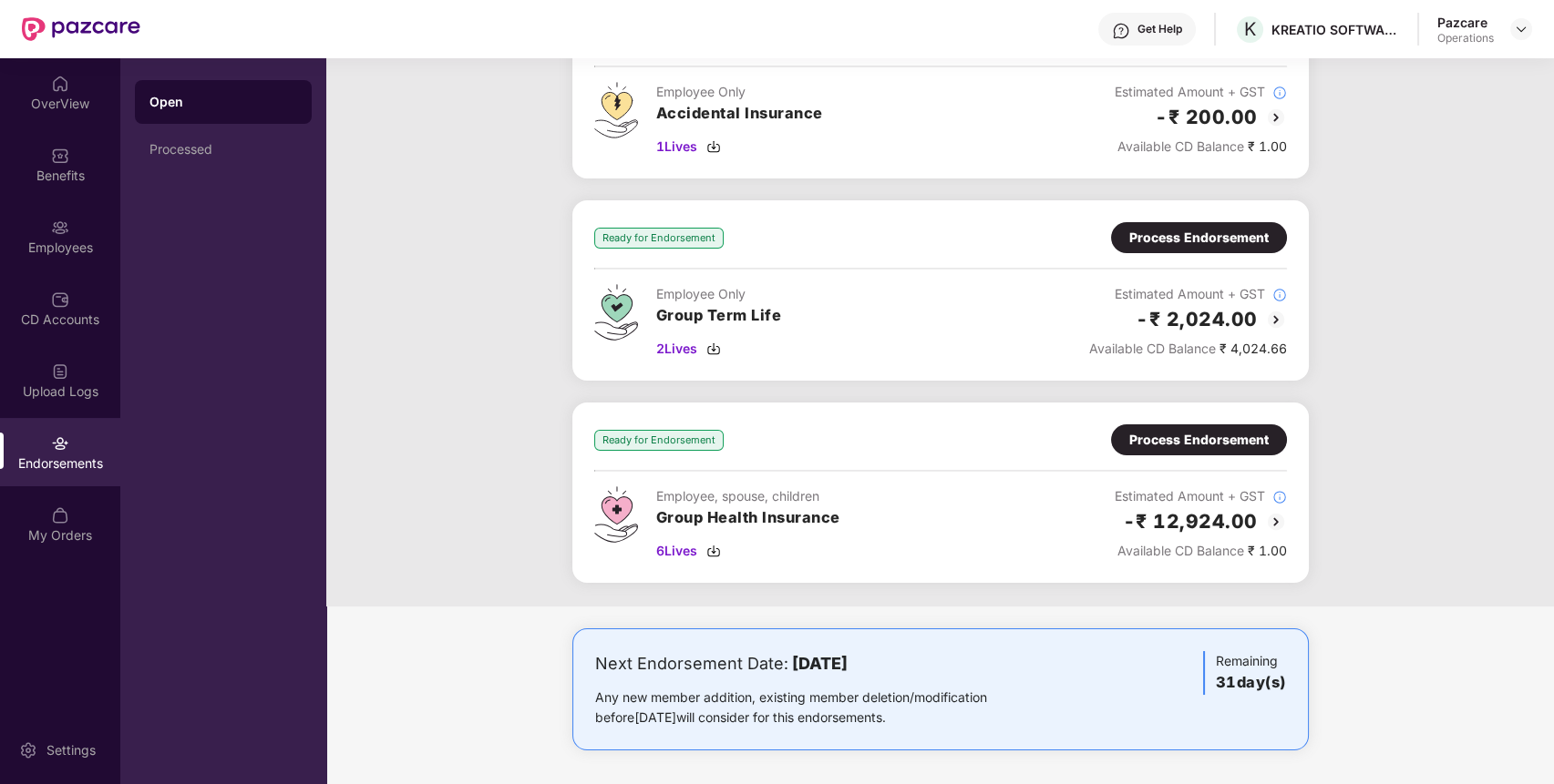
scroll to position [0, 0]
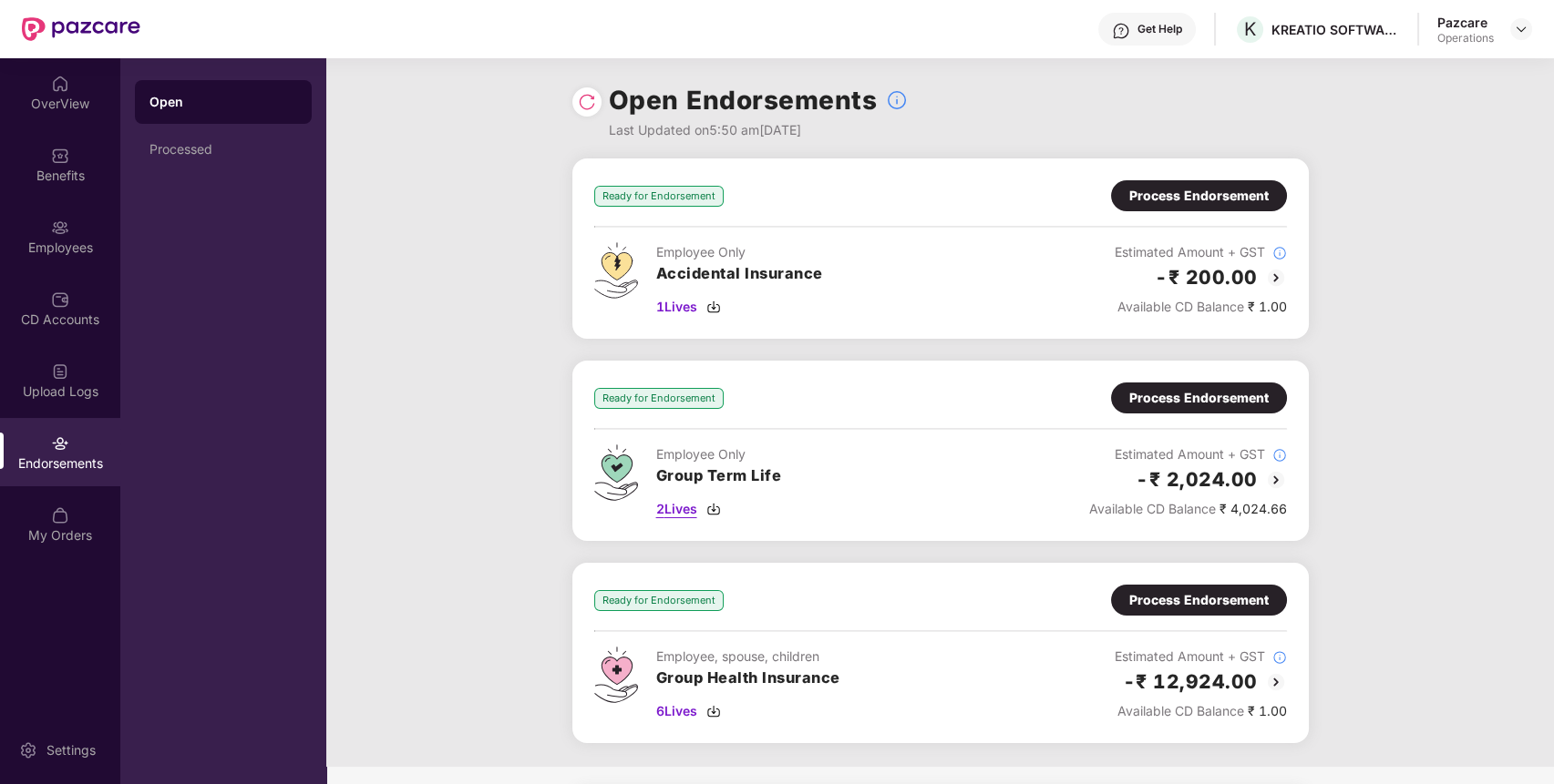
click at [714, 508] on img at bounding box center [712, 509] width 14 height 14
